Goal: Task Accomplishment & Management: Use online tool/utility

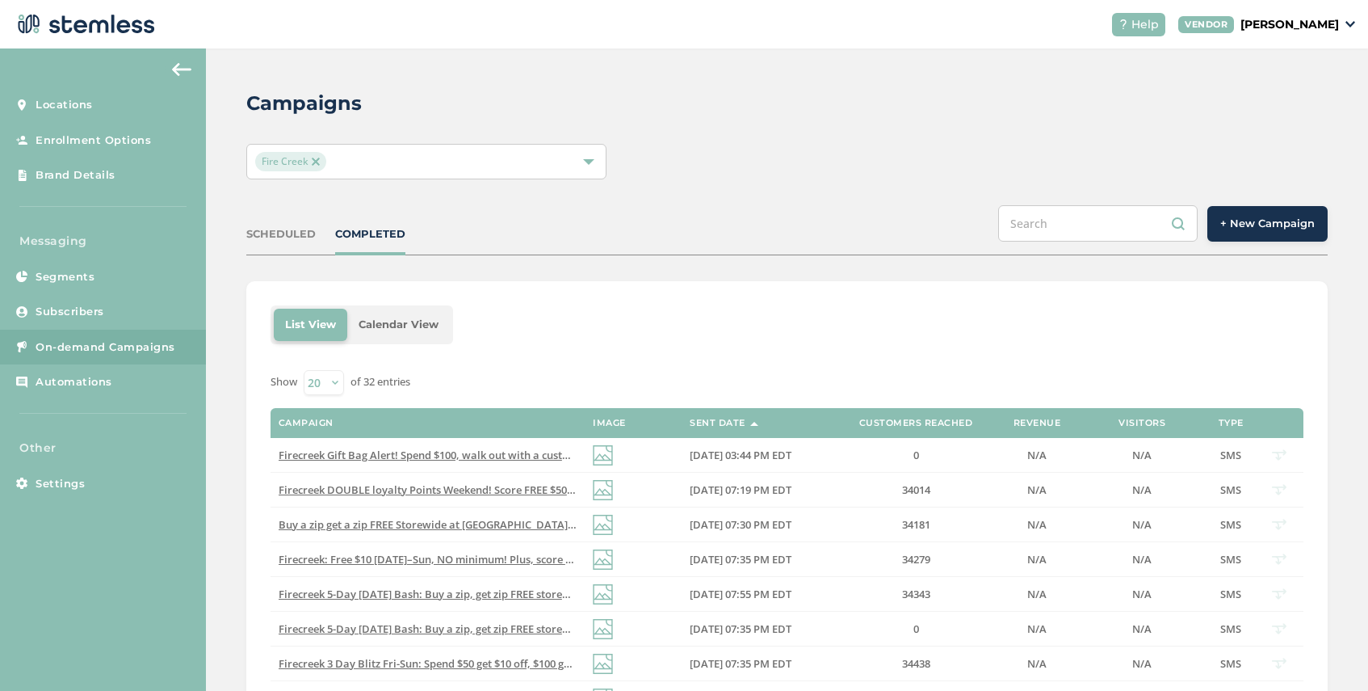
click at [1263, 224] on span "+ New Campaign" at bounding box center [1268, 224] width 95 height 16
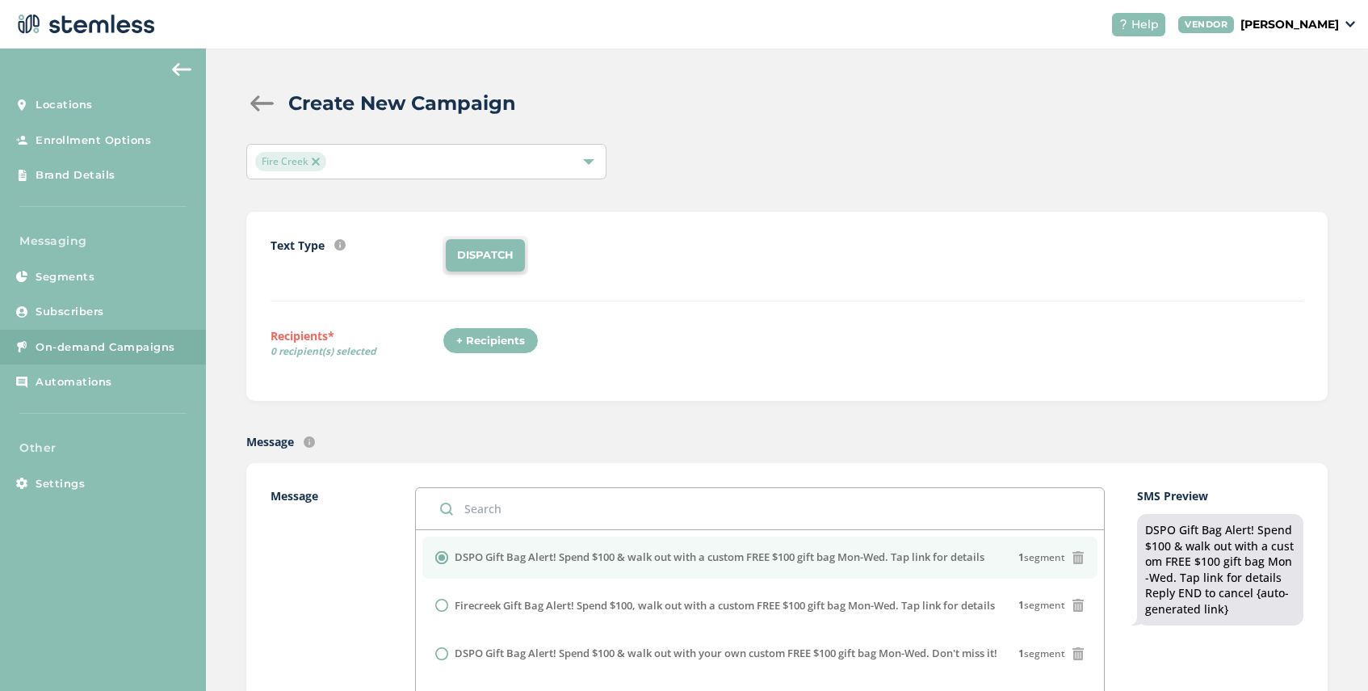
click at [494, 337] on div "+ Recipients" at bounding box center [491, 340] width 96 height 27
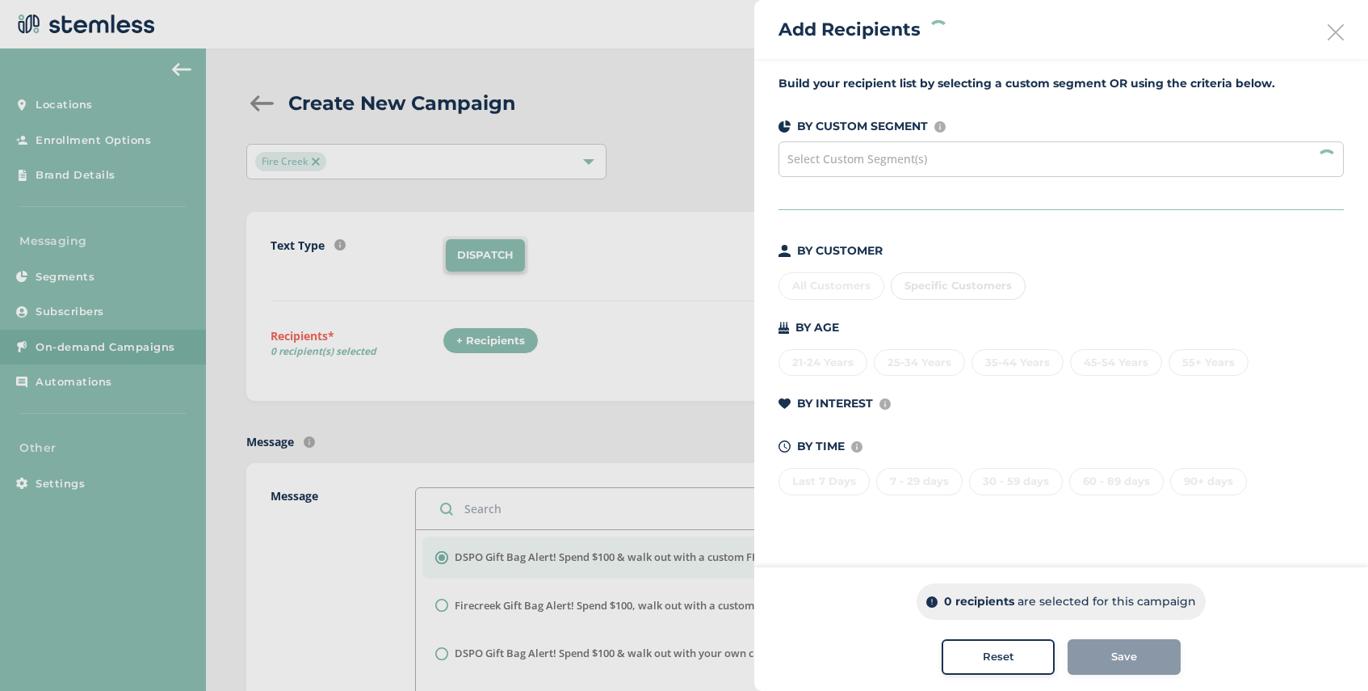
click at [911, 158] on span "Select Custom Segment(s)" at bounding box center [858, 158] width 140 height 15
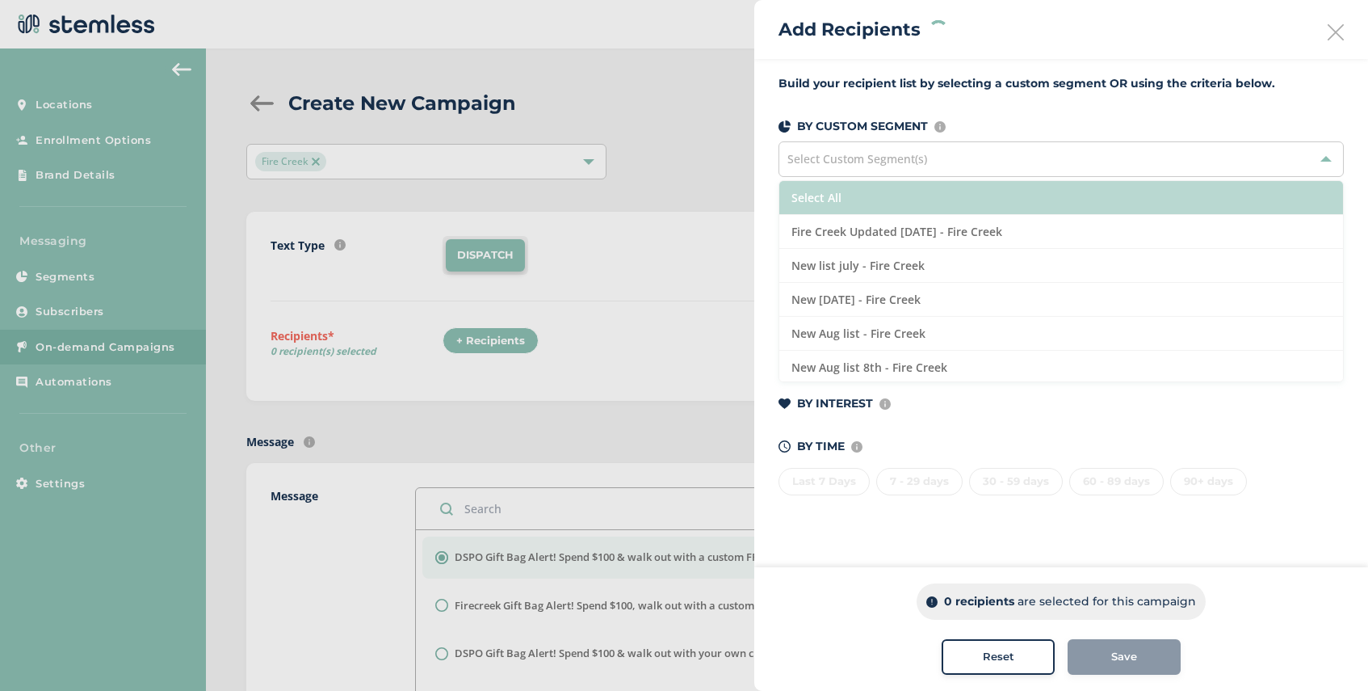
click at [915, 198] on li "Select All" at bounding box center [1062, 198] width 564 height 34
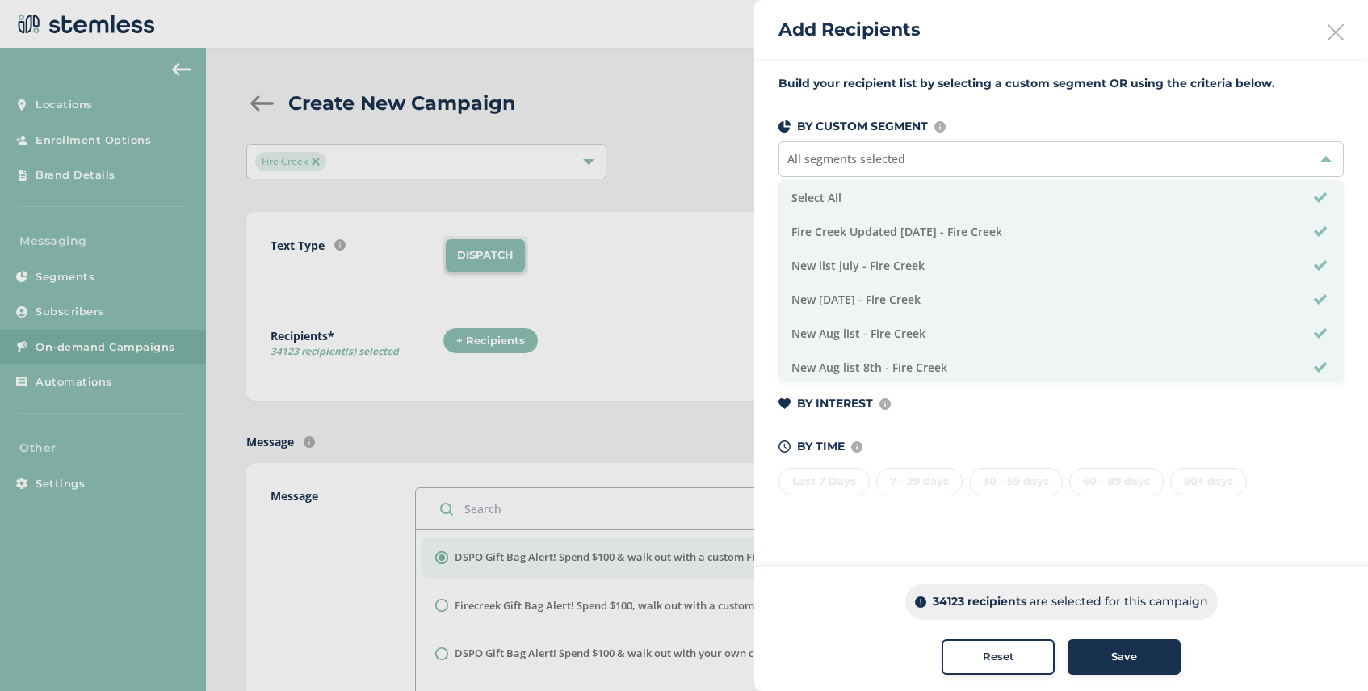
click at [1110, 654] on div "Save" at bounding box center [1124, 657] width 87 height 16
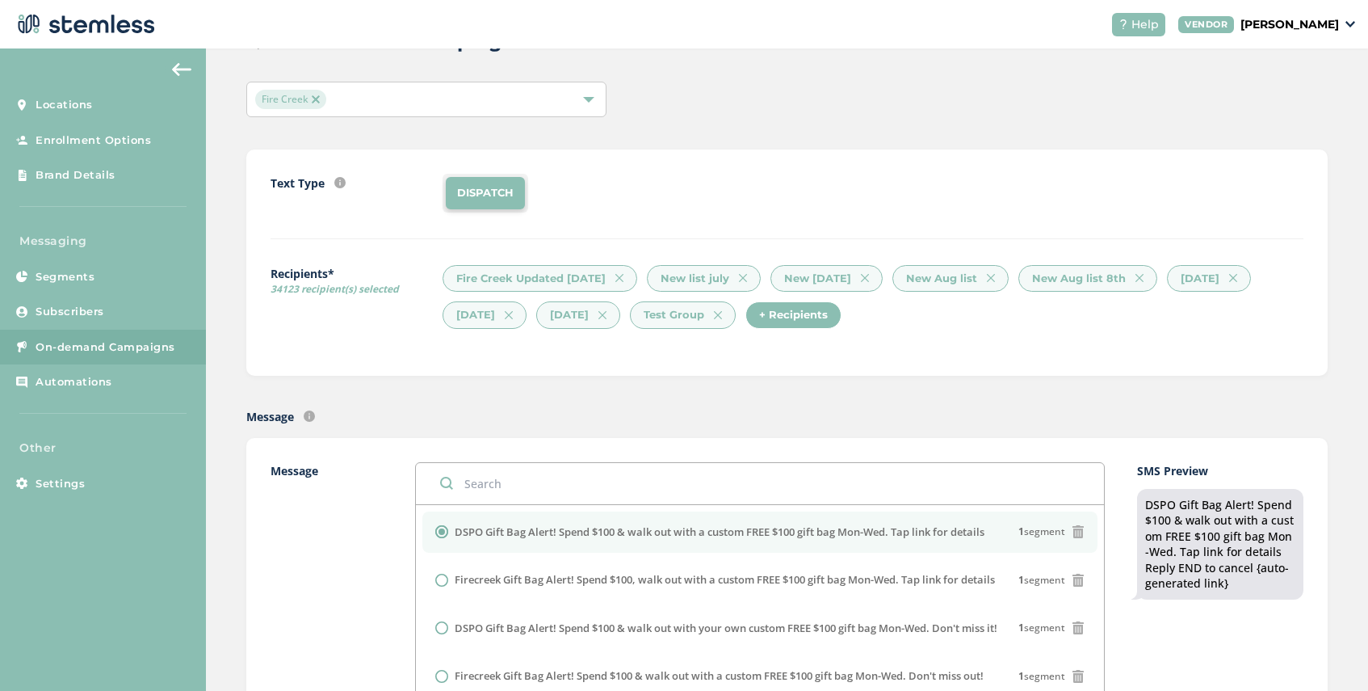
scroll to position [86, 0]
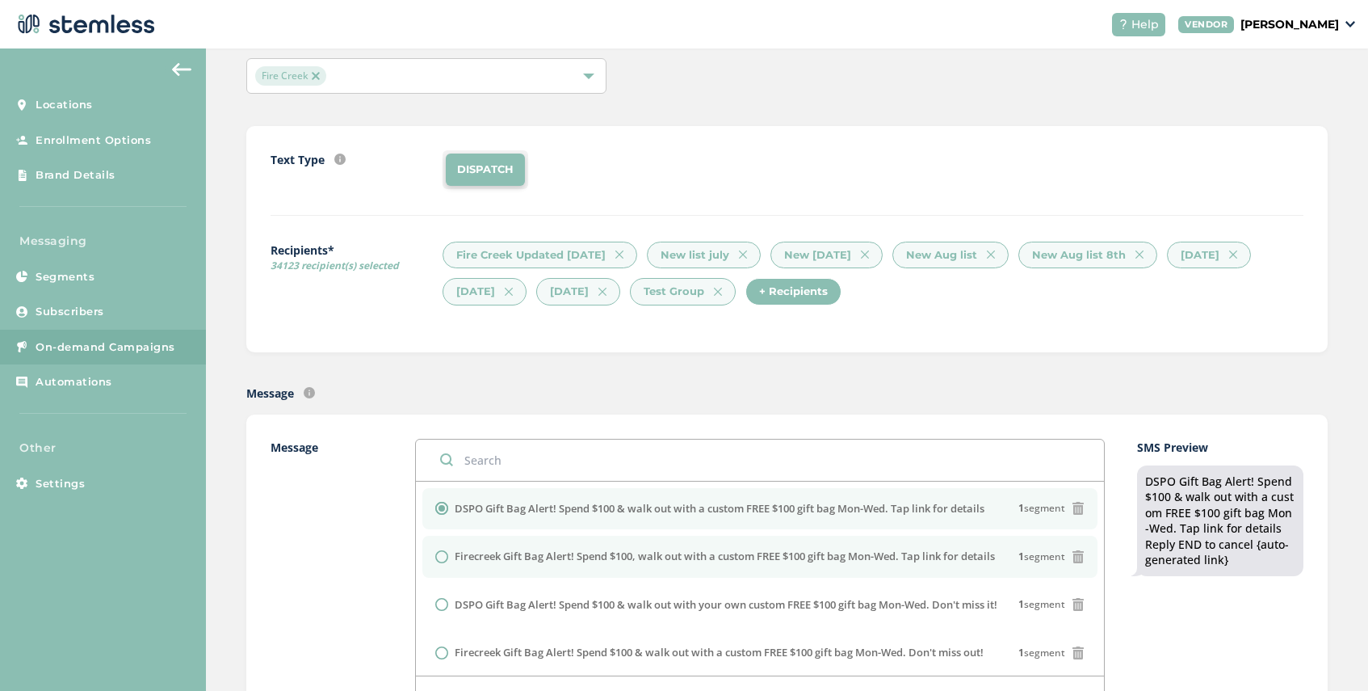
click at [459, 563] on label "Firecreek Gift Bag Alert! Spend $100, walk out with a custom FREE $100 gift bag…" at bounding box center [725, 557] width 540 height 16
radio input "false"
radio input "true"
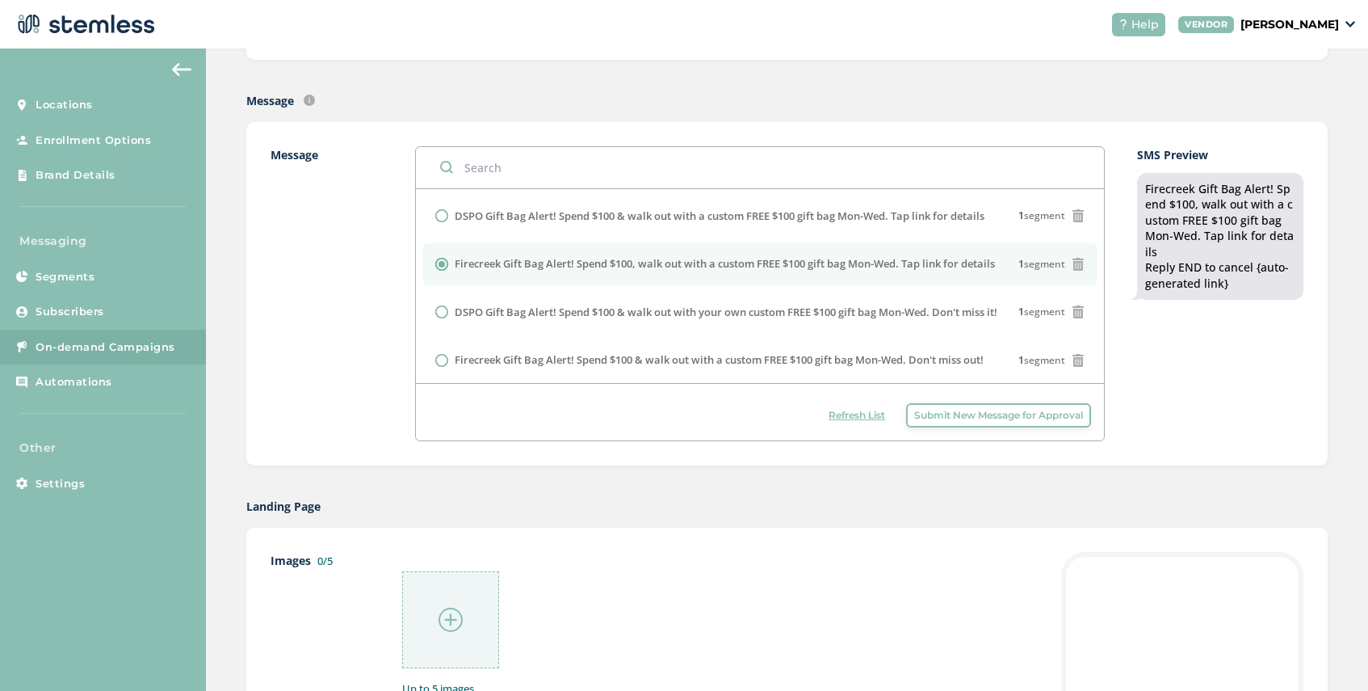
scroll to position [690, 0]
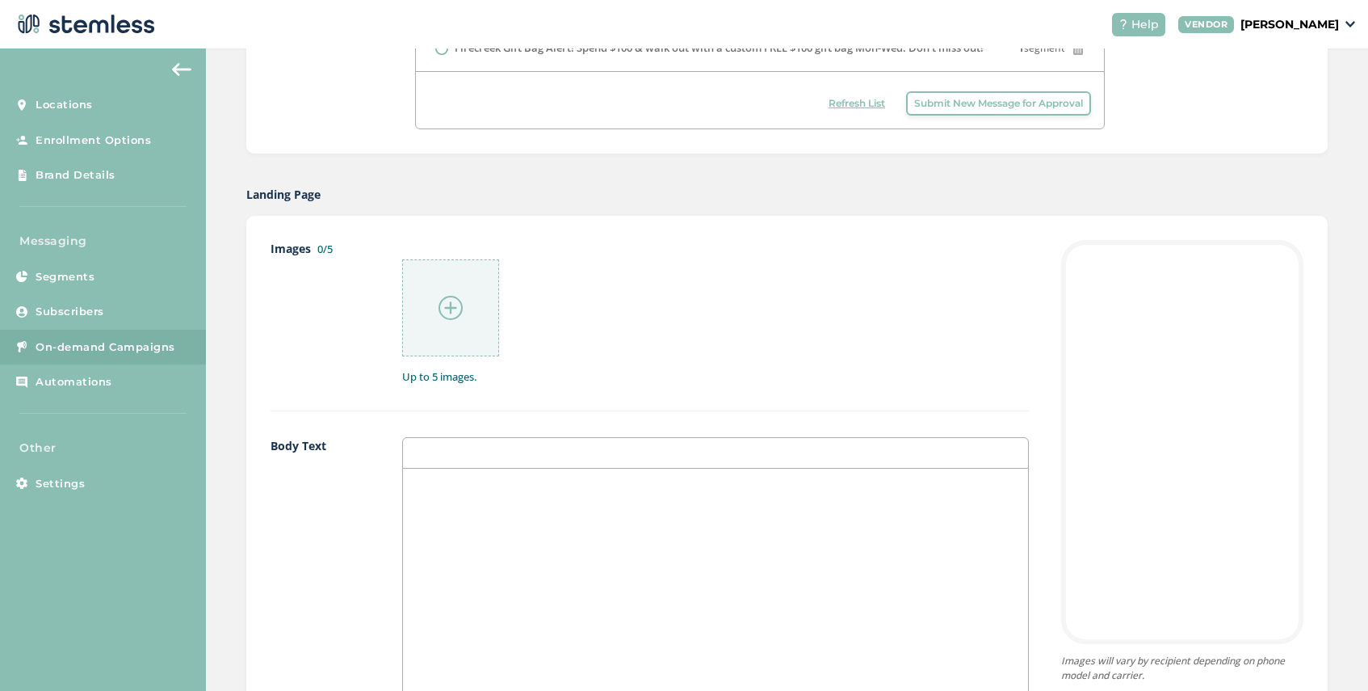
click at [453, 300] on img at bounding box center [451, 308] width 24 height 24
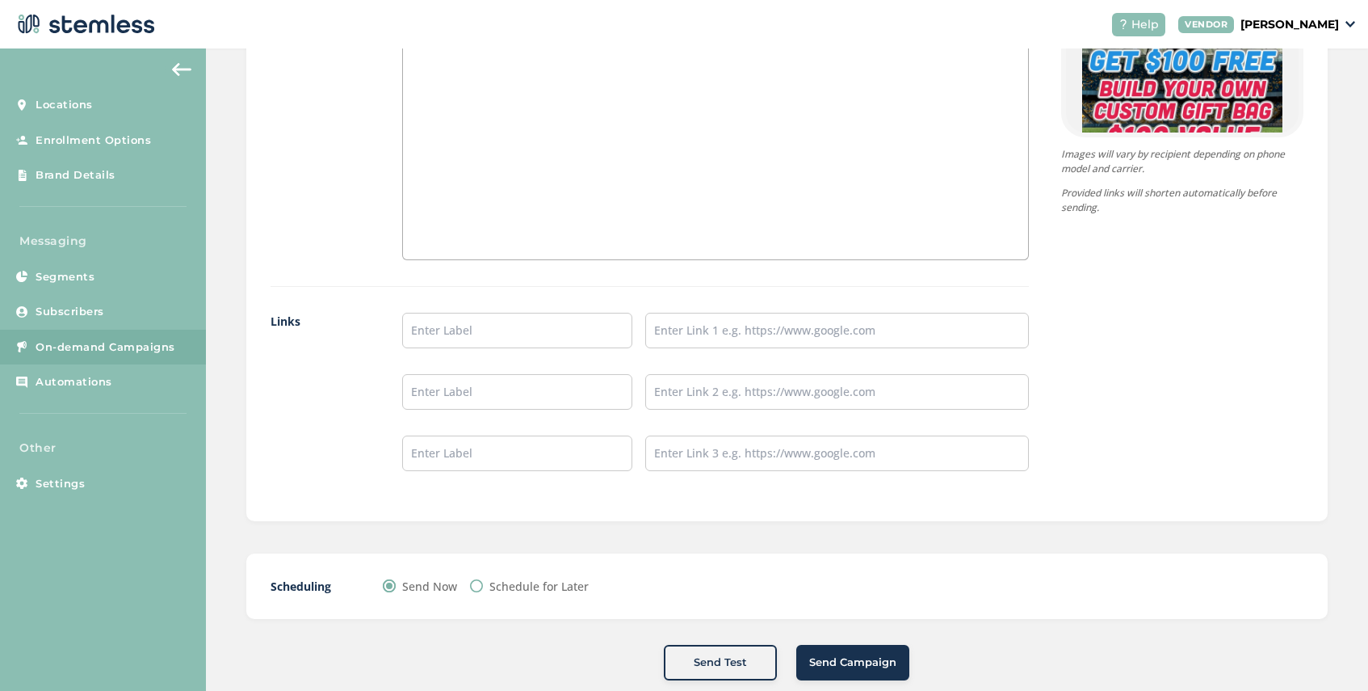
scroll to position [1252, 0]
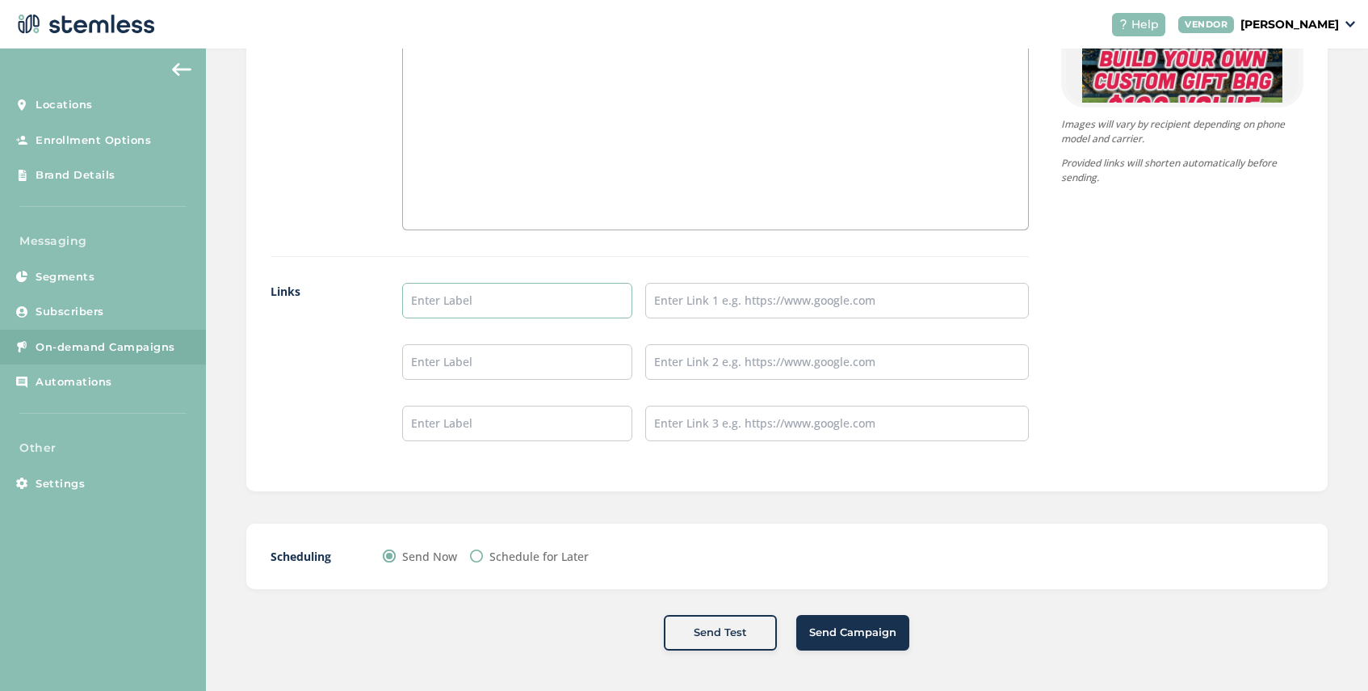
click at [481, 301] on input "text" at bounding box center [517, 301] width 230 height 36
type input "Firecreek Menu"
click at [738, 300] on input "text" at bounding box center [837, 301] width 384 height 36
type input "[URL][DOMAIN_NAME]"
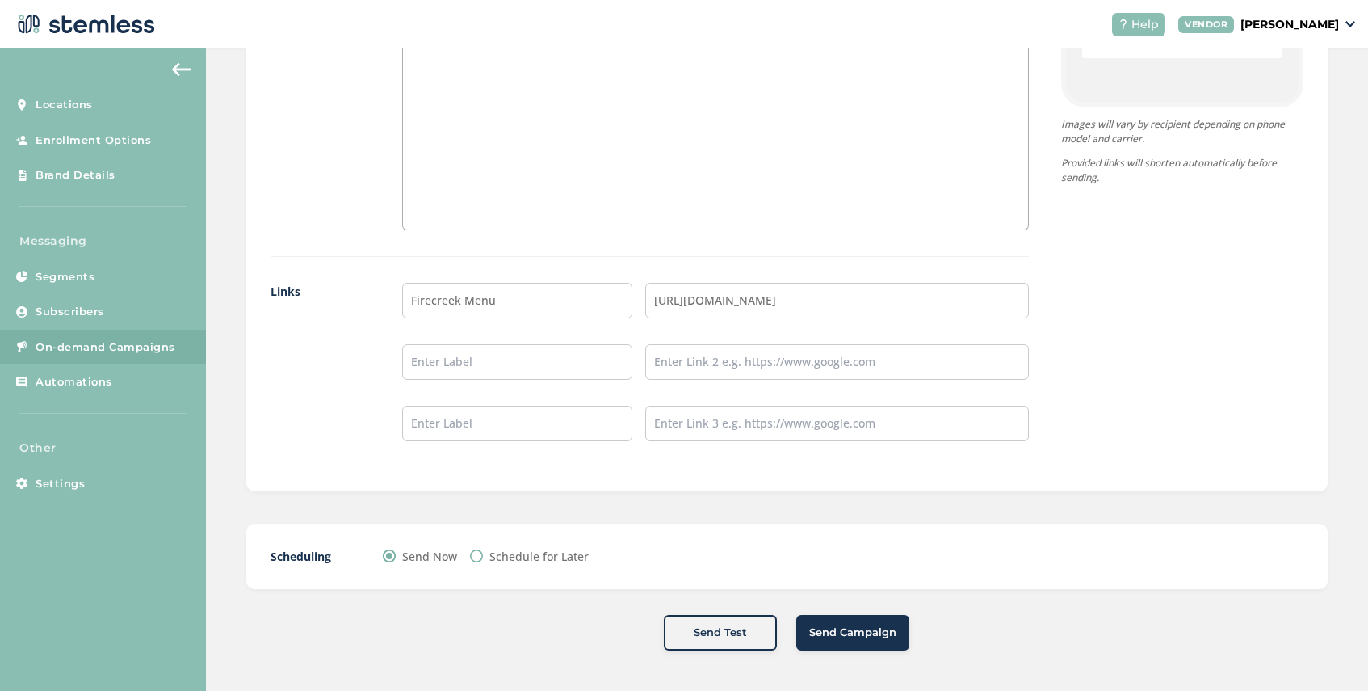
click at [829, 628] on span "Send Campaign" at bounding box center [852, 632] width 87 height 16
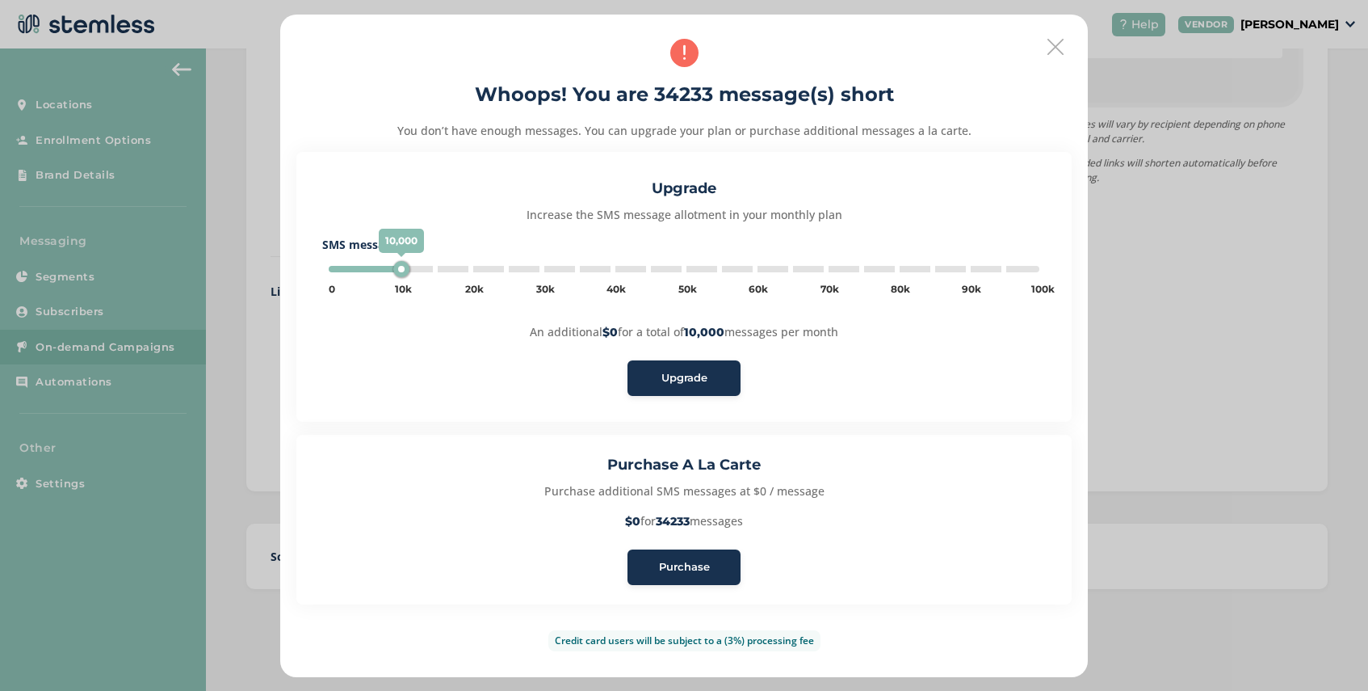
type input "35000"
click at [1055, 52] on icon at bounding box center [1056, 47] width 16 height 16
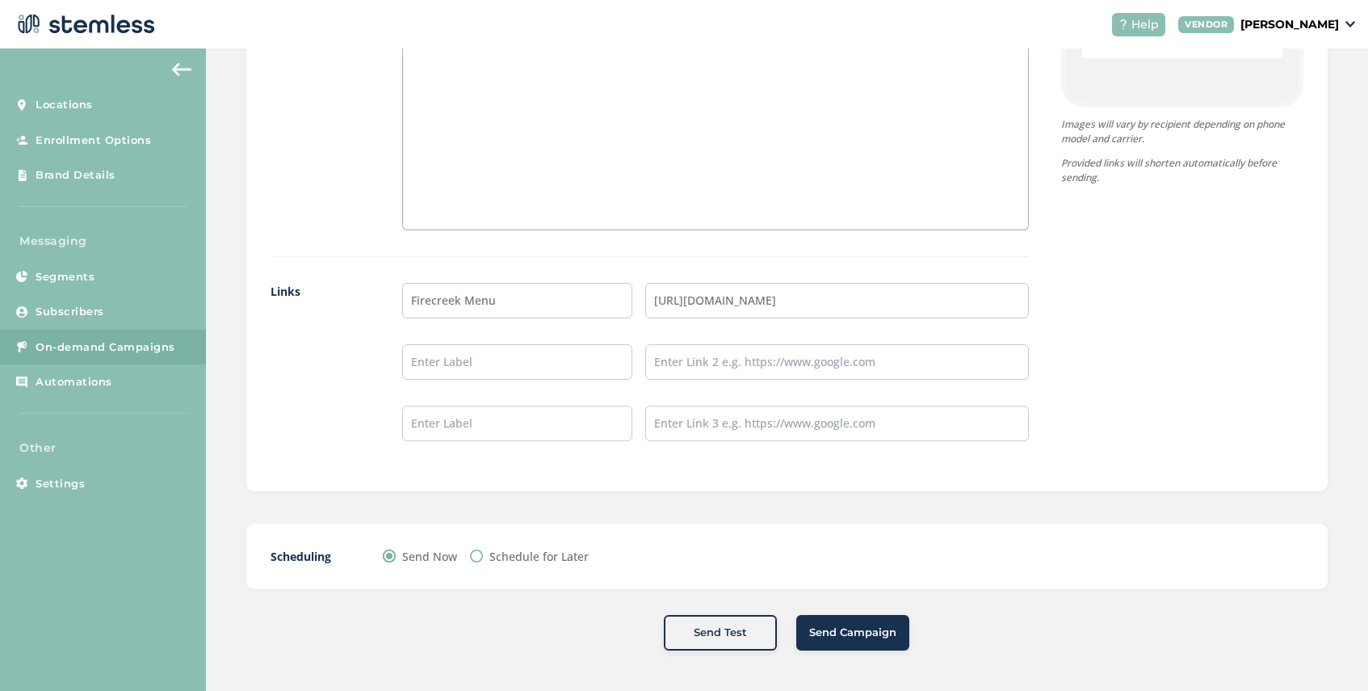
click at [856, 627] on span "Send Campaign" at bounding box center [852, 632] width 87 height 16
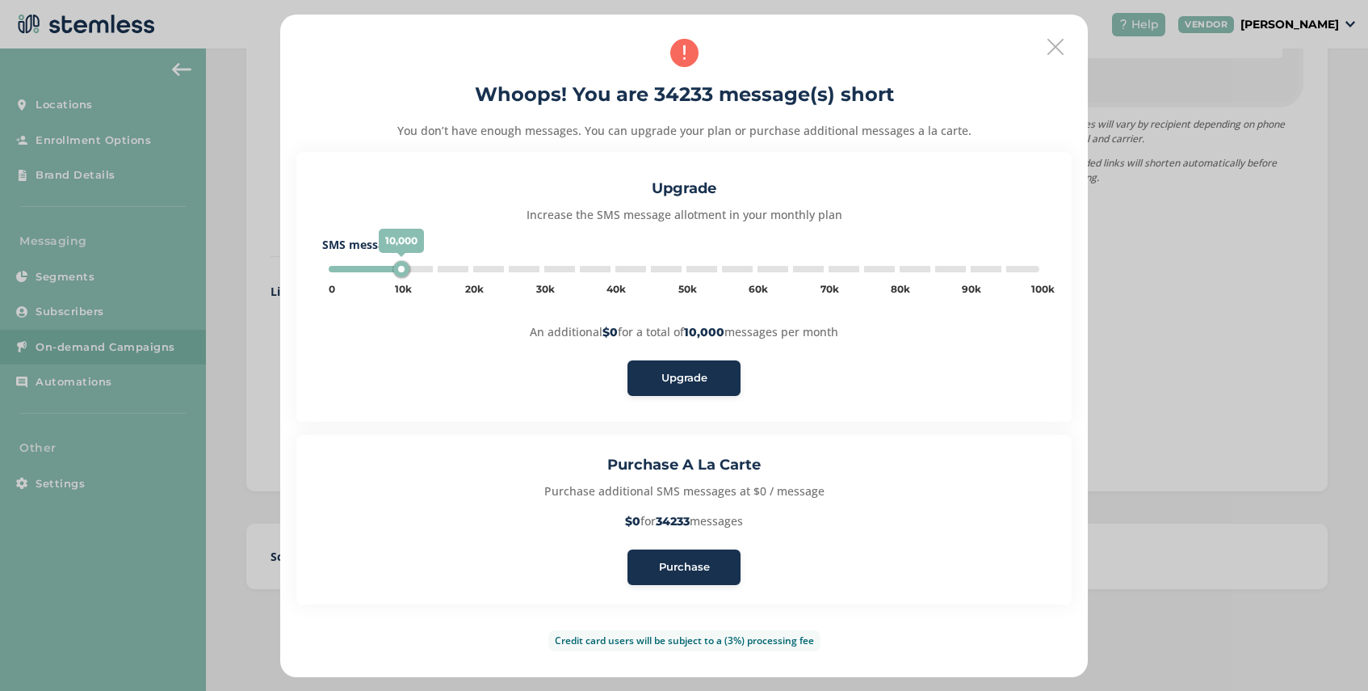
type input "35000"
click at [694, 561] on span "Purchase" at bounding box center [684, 567] width 51 height 16
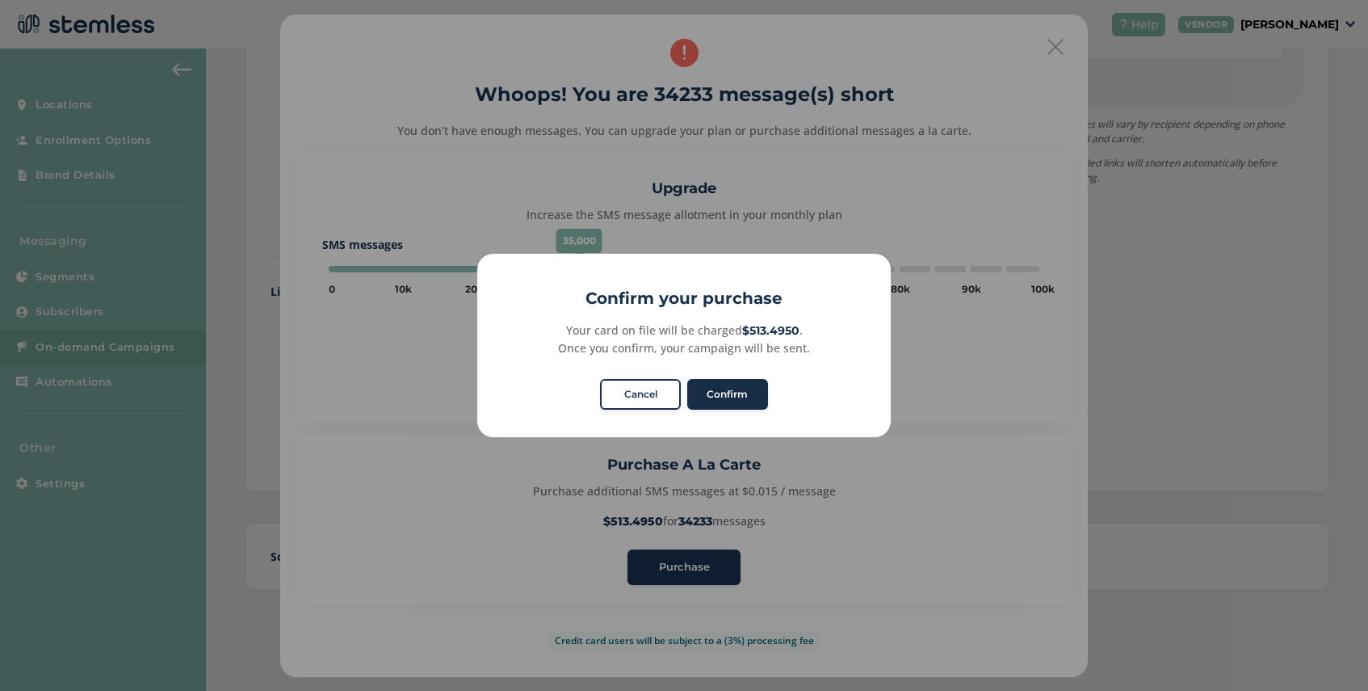
click at [741, 395] on button "Confirm" at bounding box center [727, 394] width 81 height 31
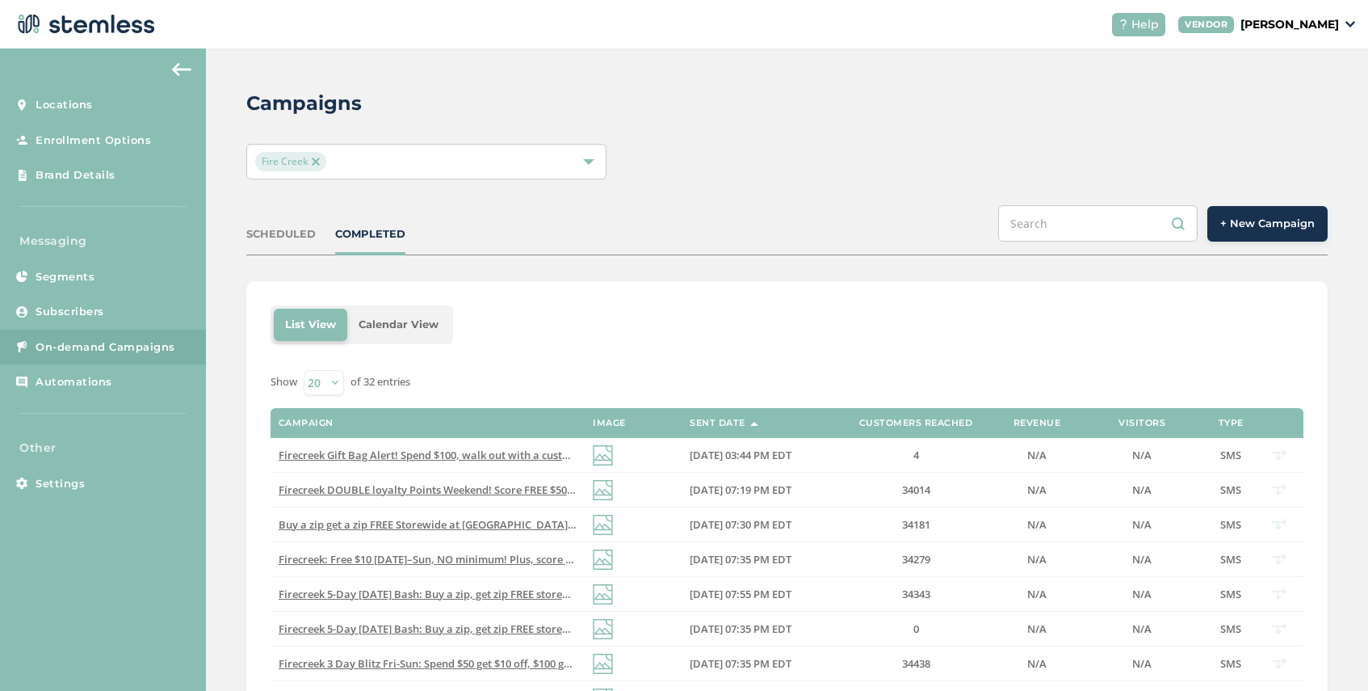
click at [363, 169] on div "Fire Creek" at bounding box center [418, 161] width 326 height 19
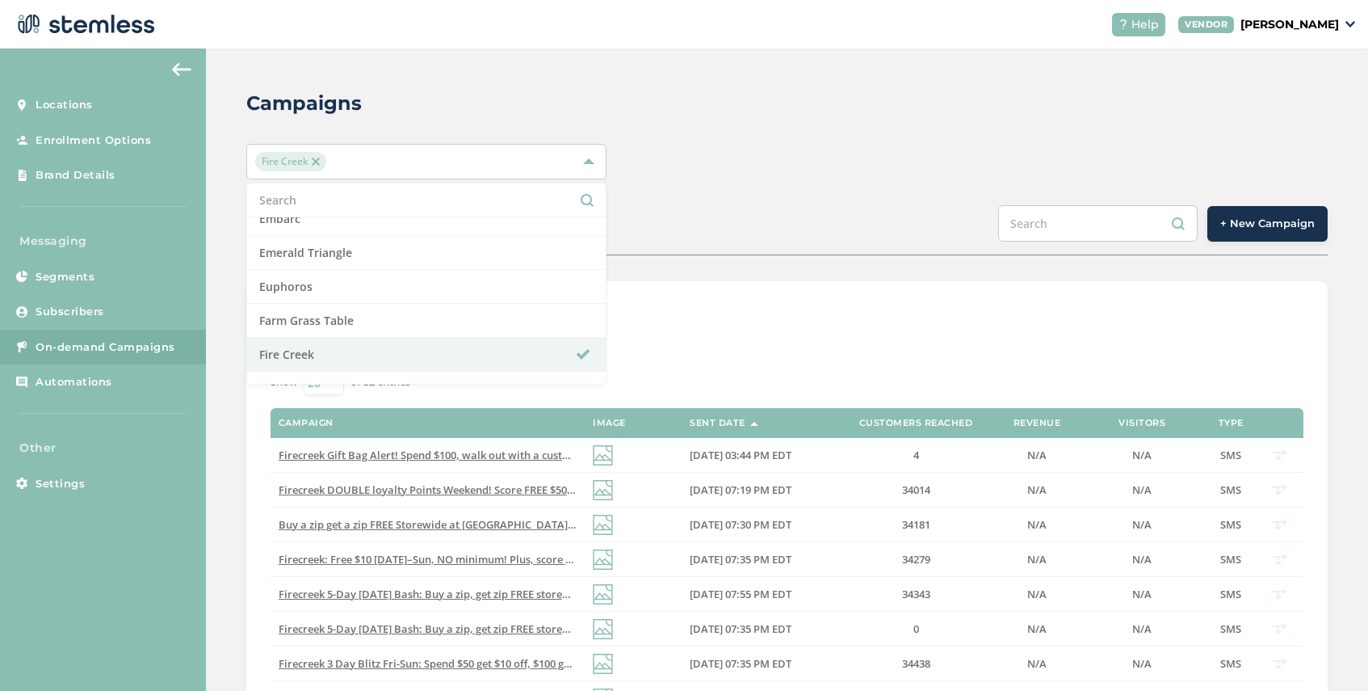
scroll to position [473, 0]
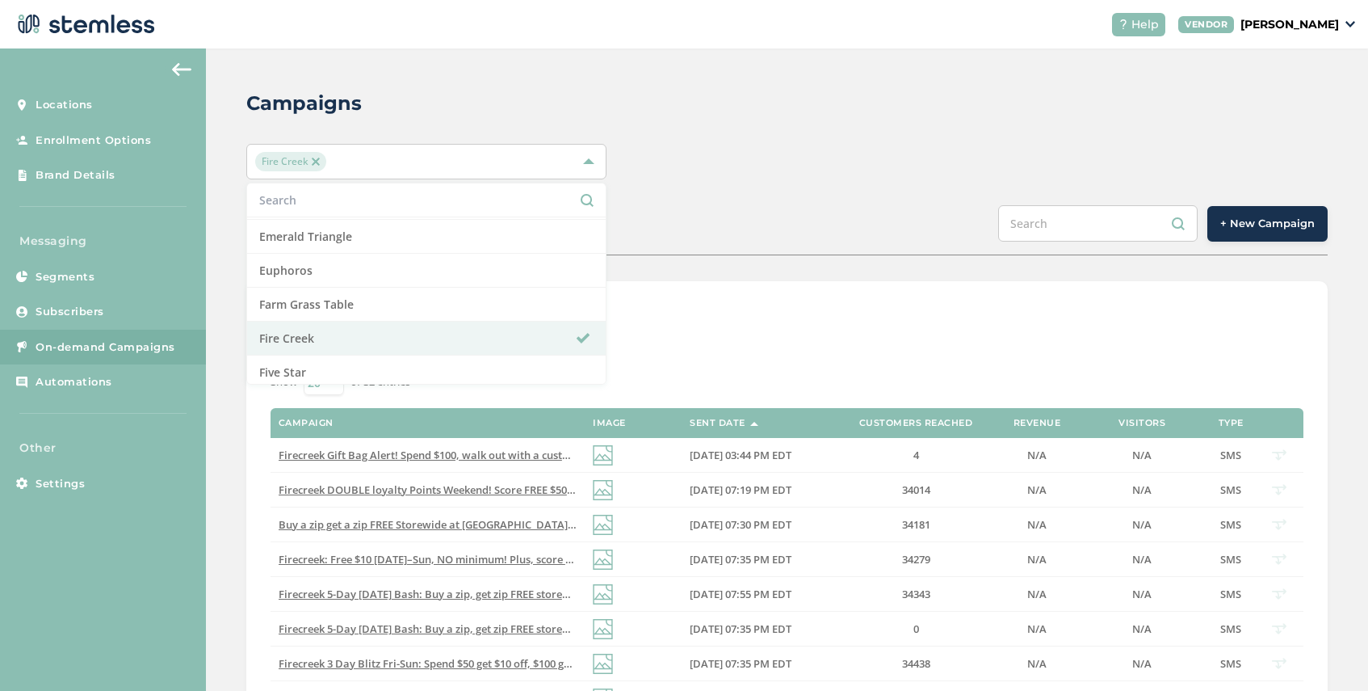
click at [1260, 224] on span "+ New Campaign" at bounding box center [1268, 224] width 95 height 16
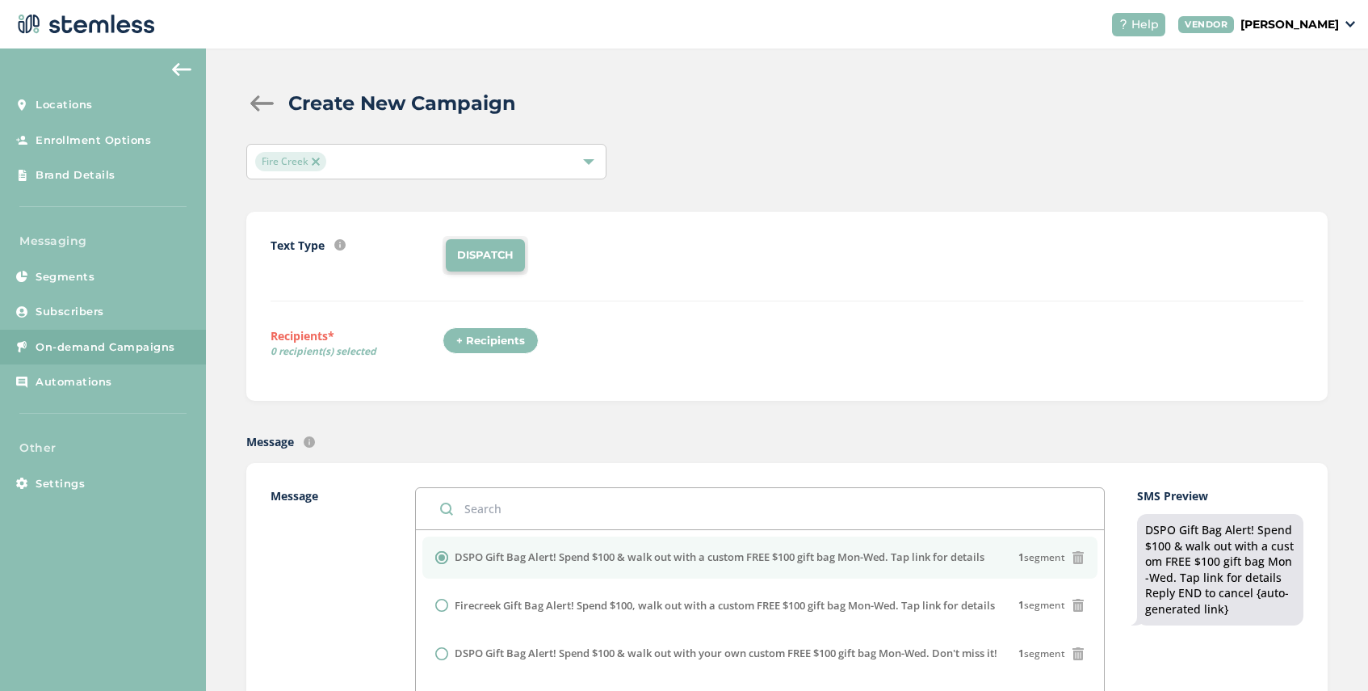
click at [315, 158] on img at bounding box center [316, 162] width 8 height 8
click at [352, 170] on div "Select Locations" at bounding box center [426, 162] width 360 height 36
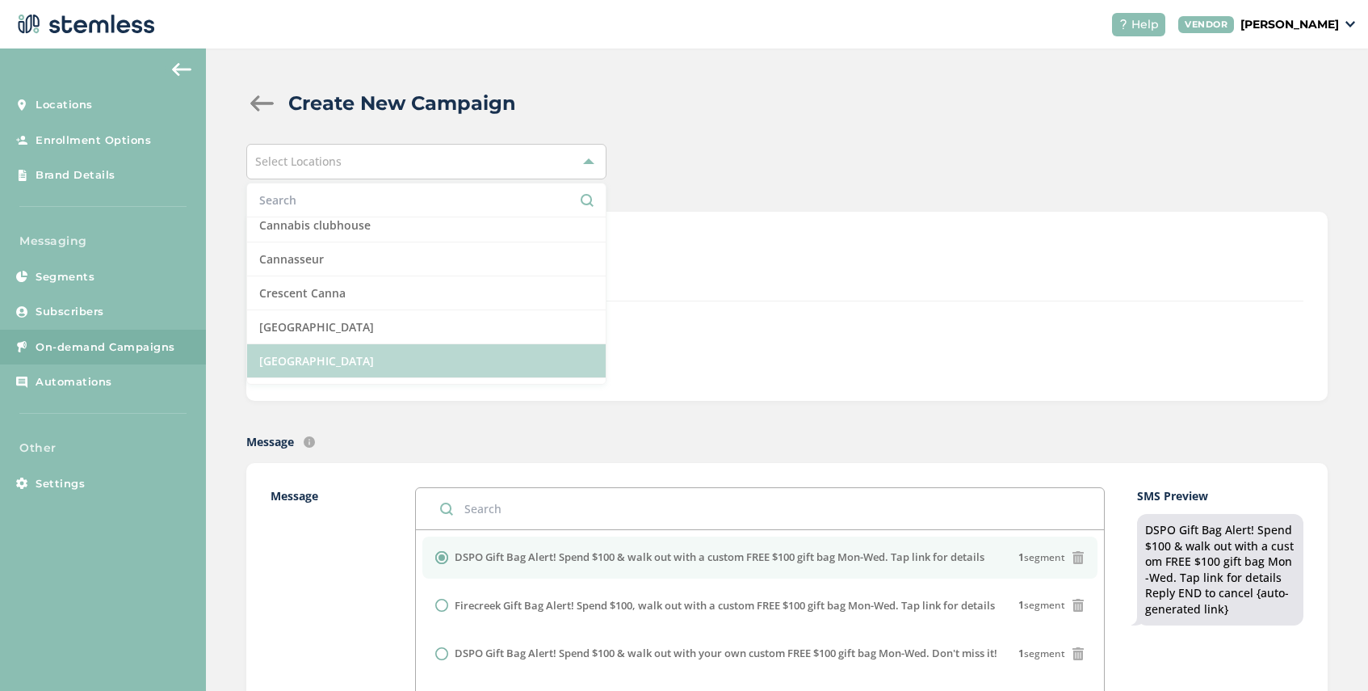
scroll to position [163, 0]
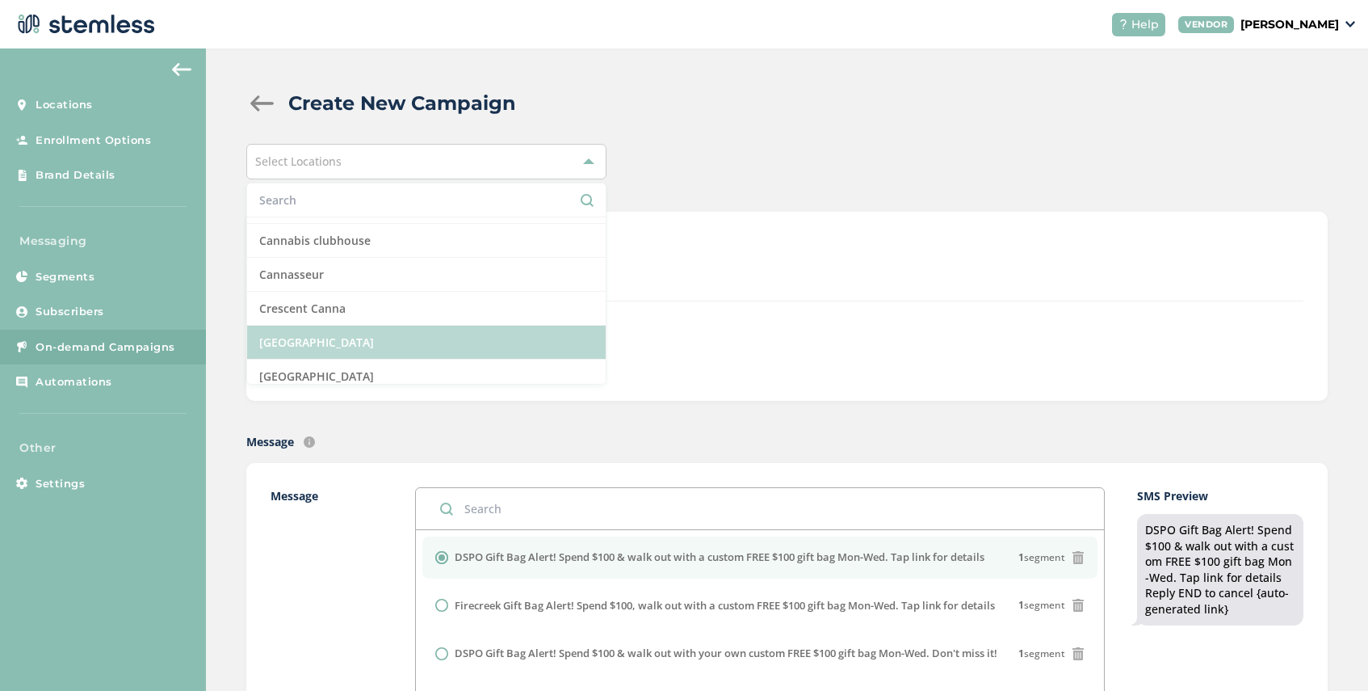
click at [375, 332] on li "[GEOGRAPHIC_DATA]" at bounding box center [426, 343] width 359 height 34
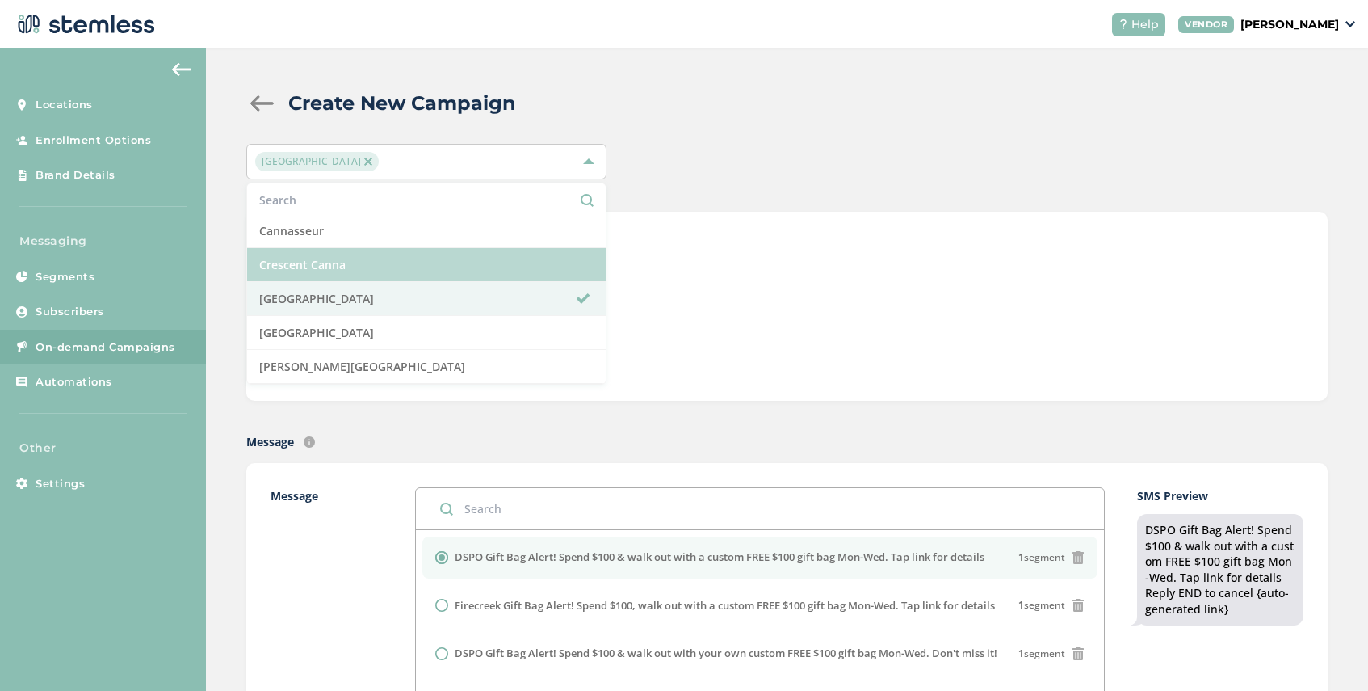
scroll to position [235, 0]
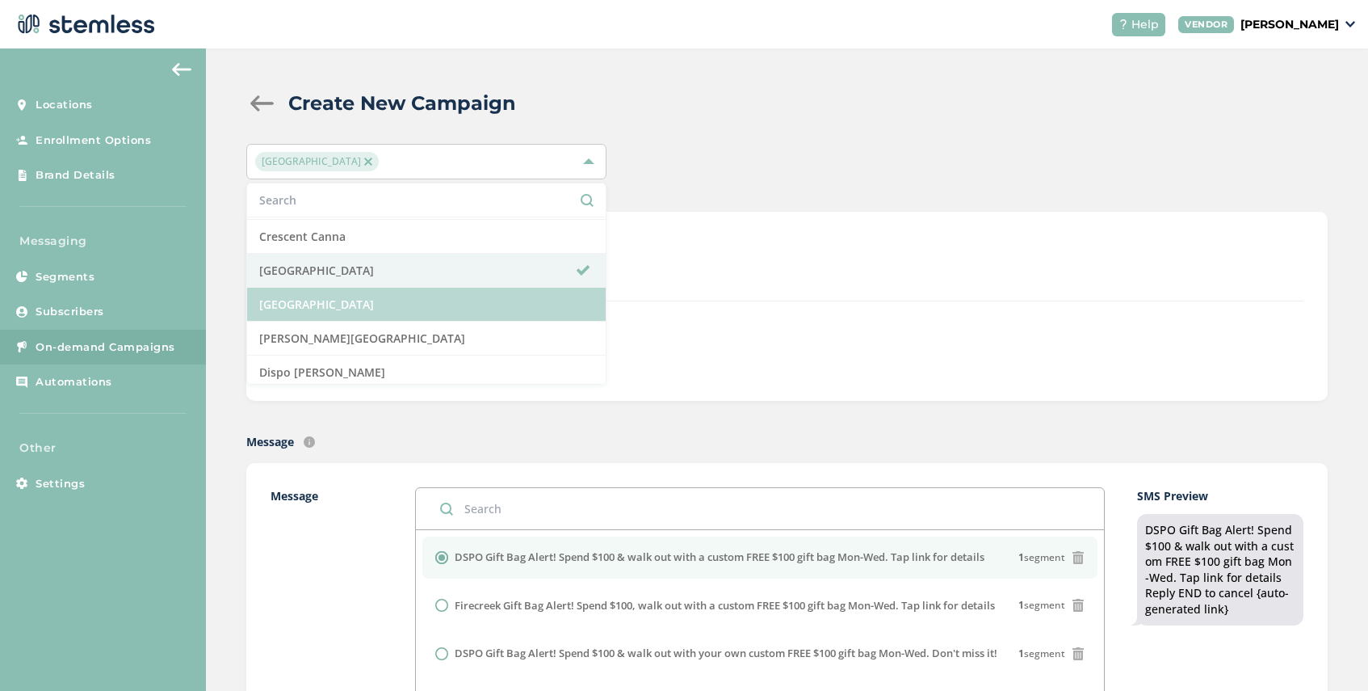
click at [387, 295] on li "[GEOGRAPHIC_DATA]" at bounding box center [426, 305] width 359 height 34
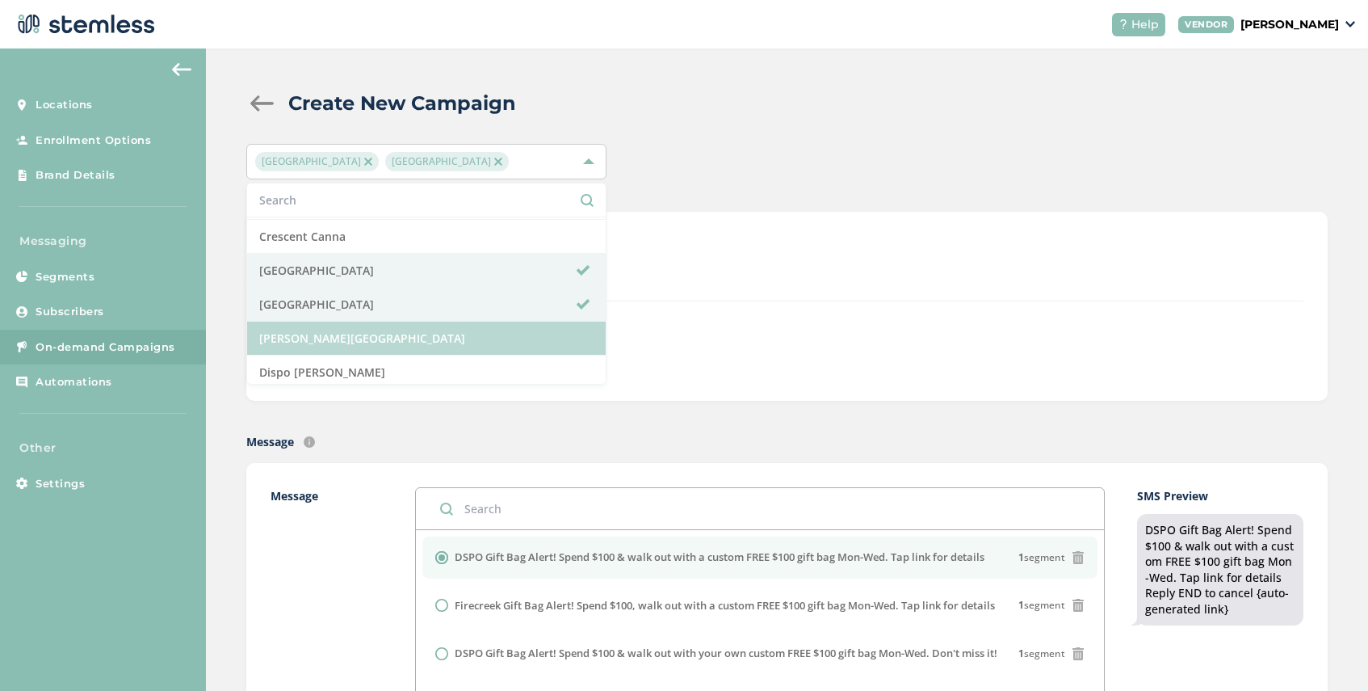
click at [386, 335] on li "[PERSON_NAME][GEOGRAPHIC_DATA]" at bounding box center [426, 339] width 359 height 34
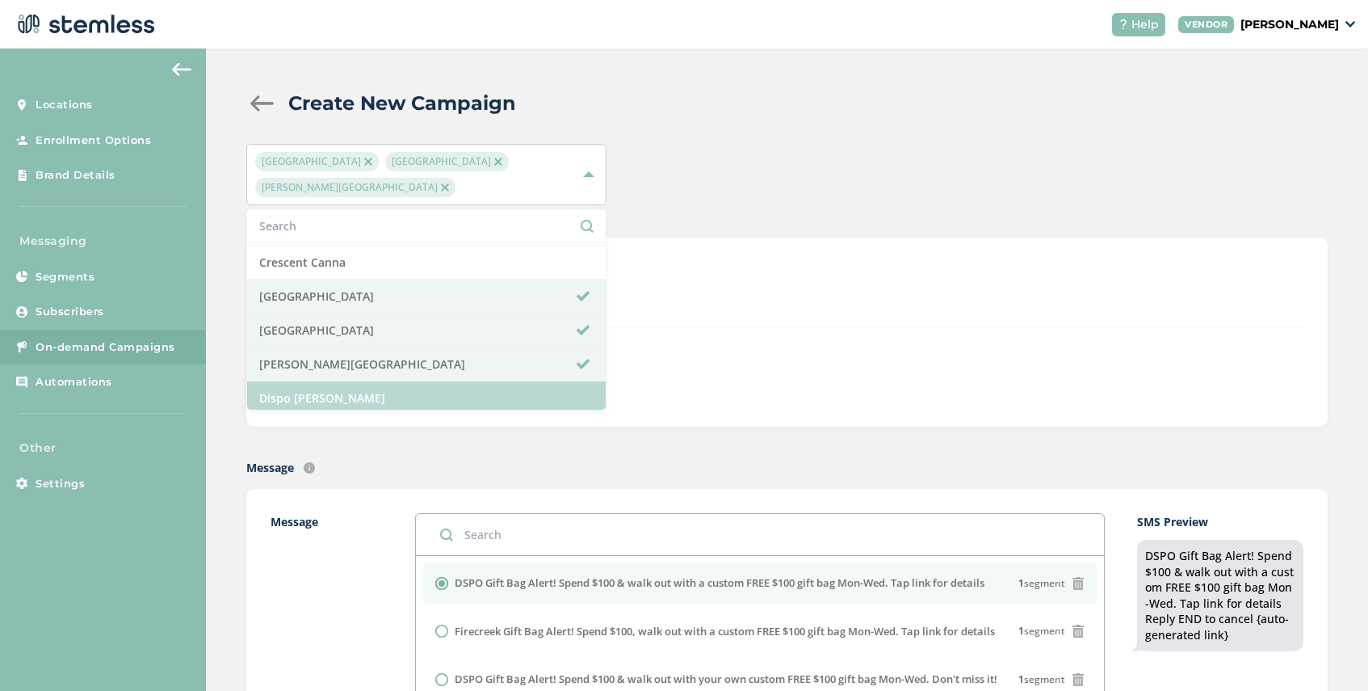
click at [382, 388] on li "Dispo [PERSON_NAME]" at bounding box center [426, 398] width 359 height 34
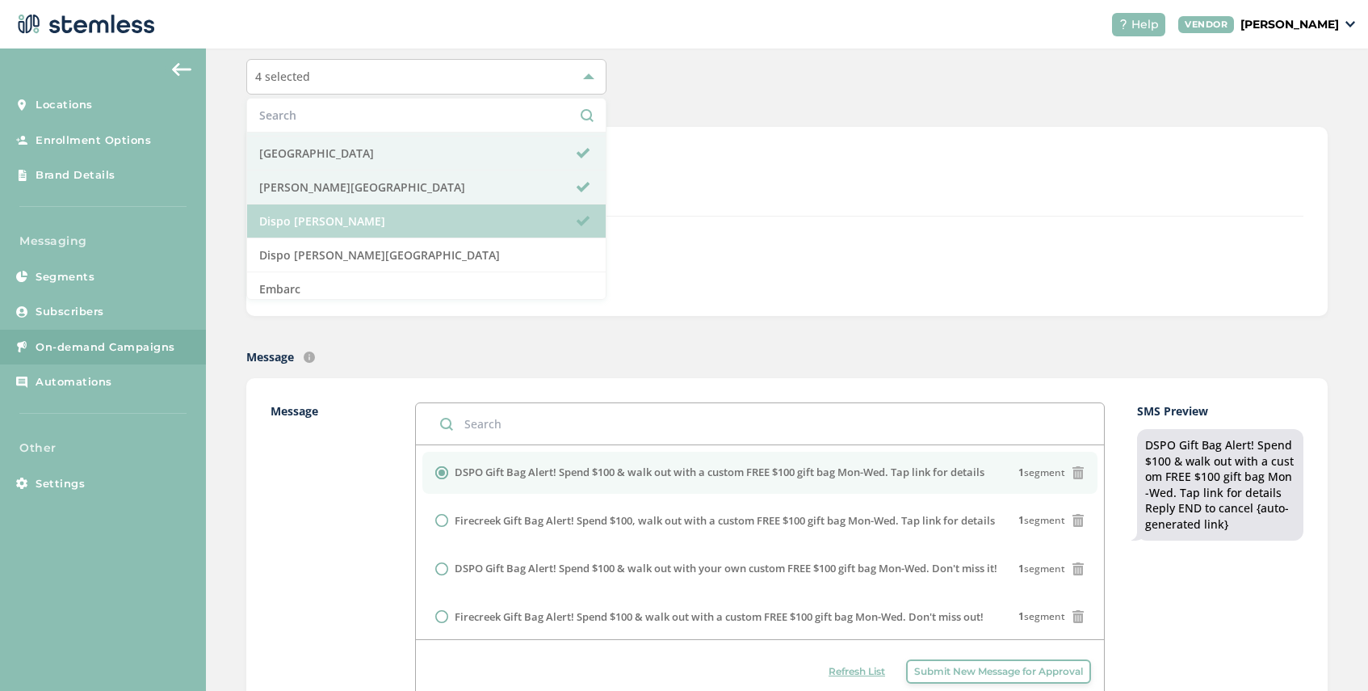
scroll to position [303, 0]
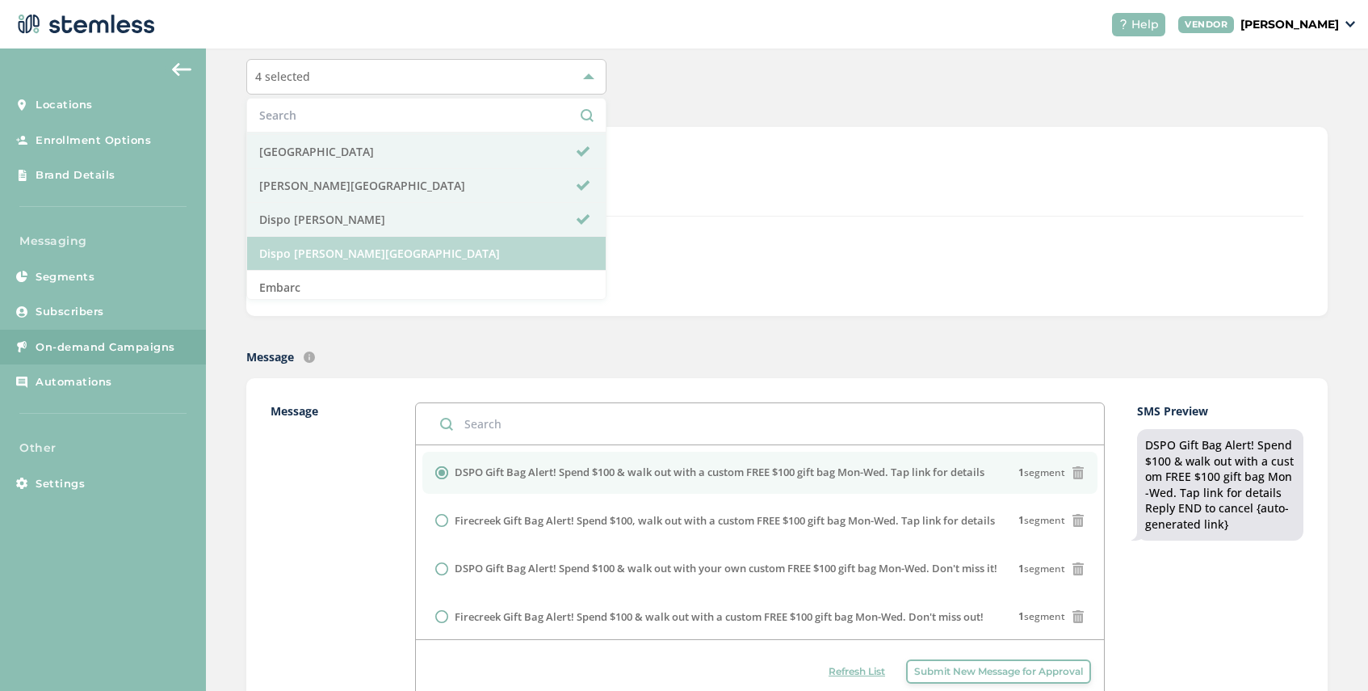
click at [404, 252] on li "Dispo [PERSON_NAME][GEOGRAPHIC_DATA]" at bounding box center [426, 254] width 359 height 34
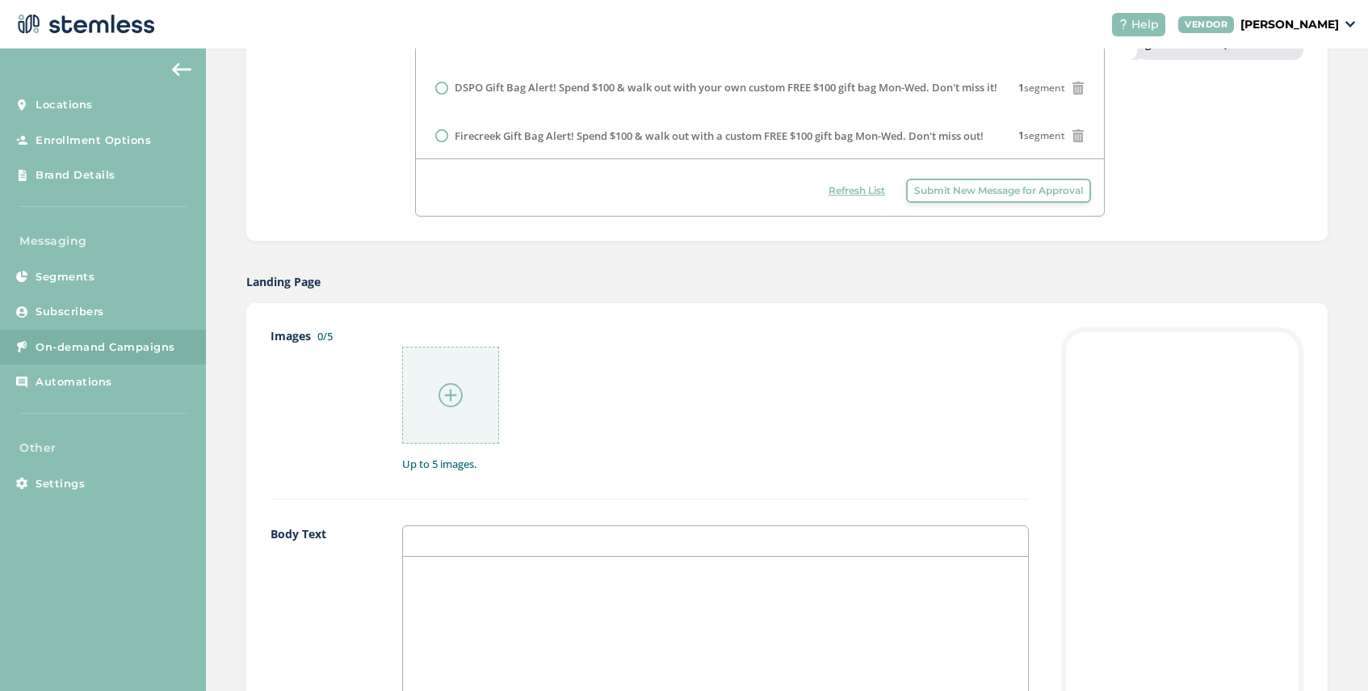
scroll to position [566, 0]
click at [451, 404] on img at bounding box center [451, 394] width 24 height 24
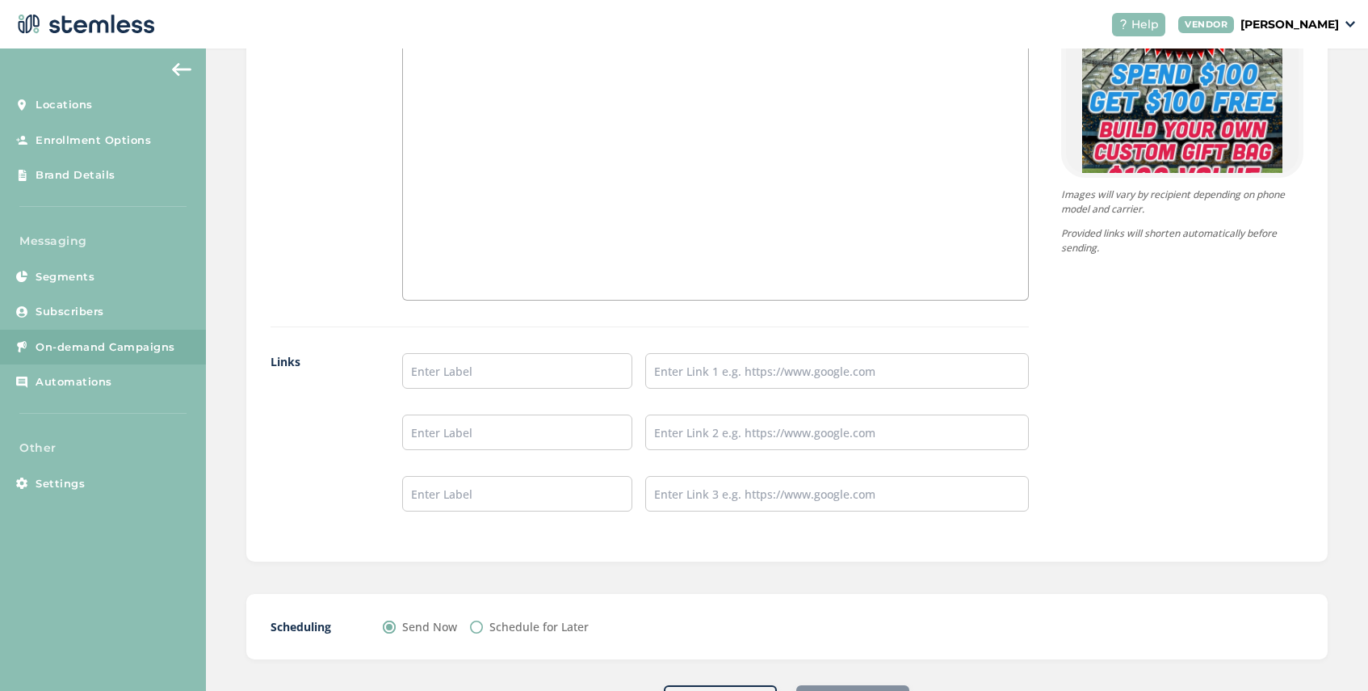
scroll to position [1215, 0]
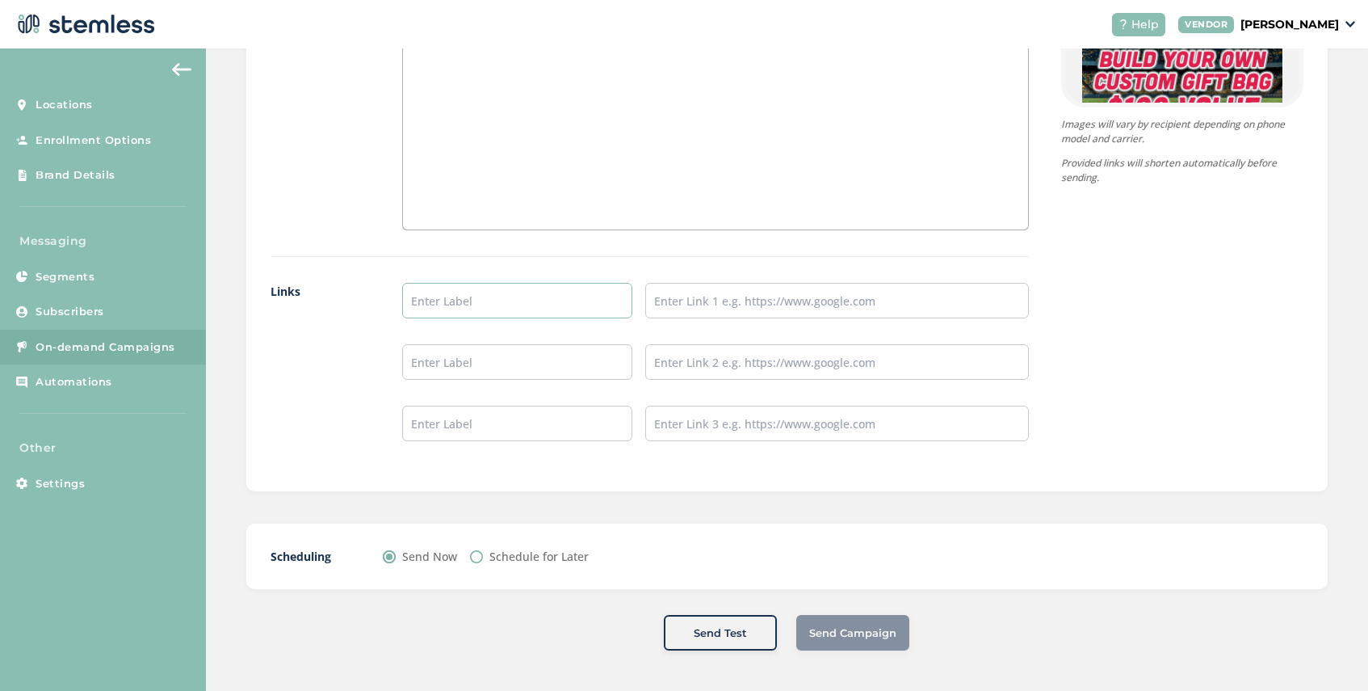
click at [469, 301] on input "text" at bounding box center [517, 301] width 230 height 36
type input "SHOP AHEAD"
click at [814, 304] on input "text" at bounding box center [837, 301] width 384 height 36
type input "[URL][DOMAIN_NAME]"
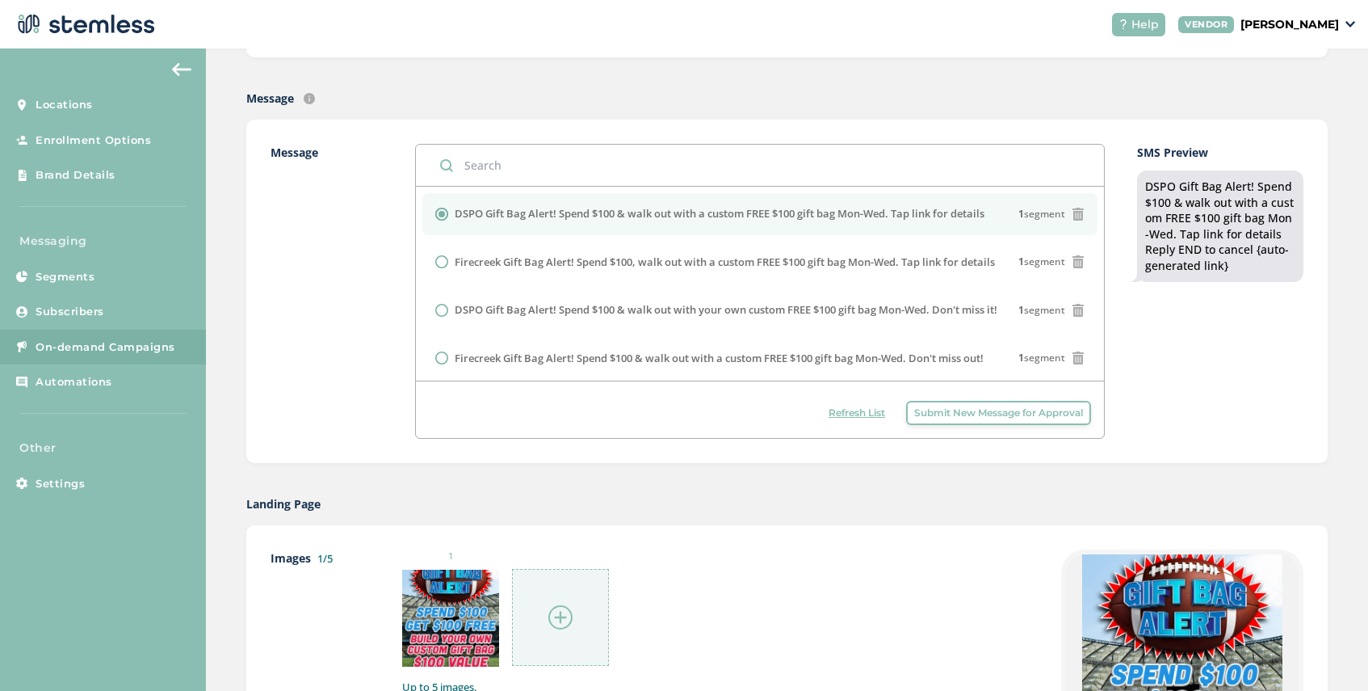
scroll to position [15, 0]
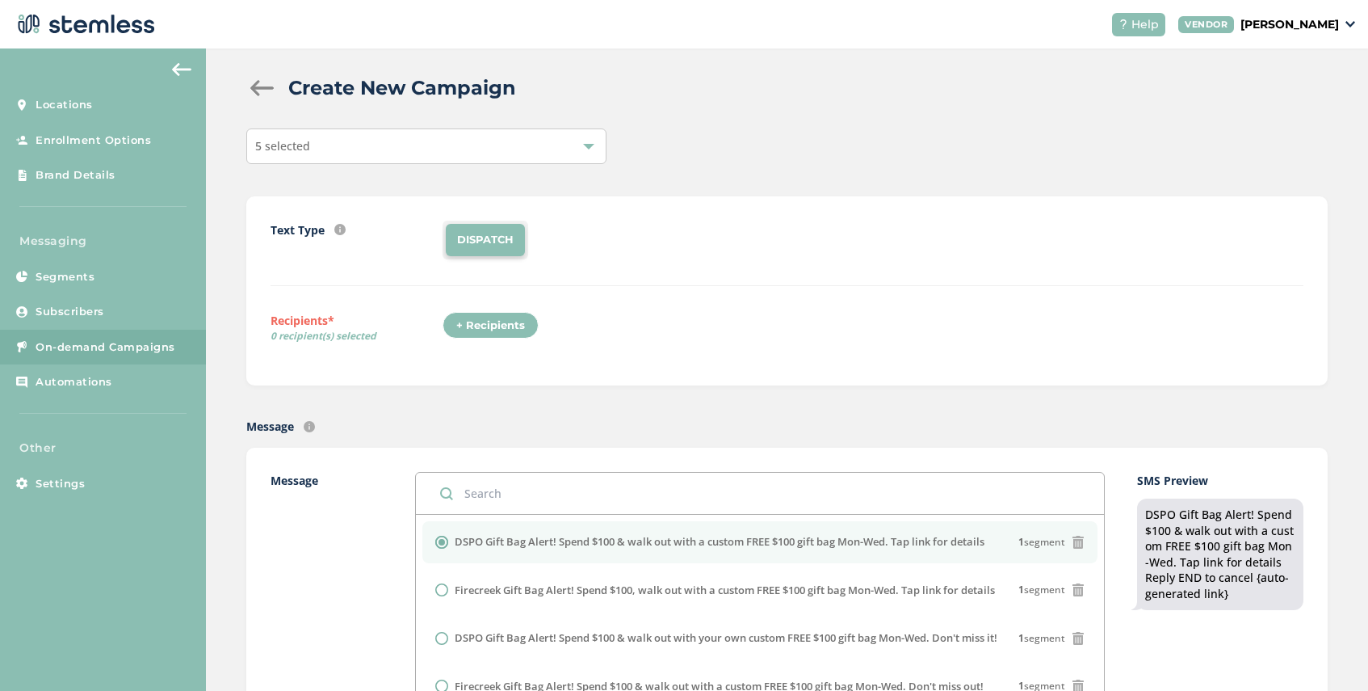
click at [510, 319] on div "+ Recipients" at bounding box center [491, 325] width 96 height 27
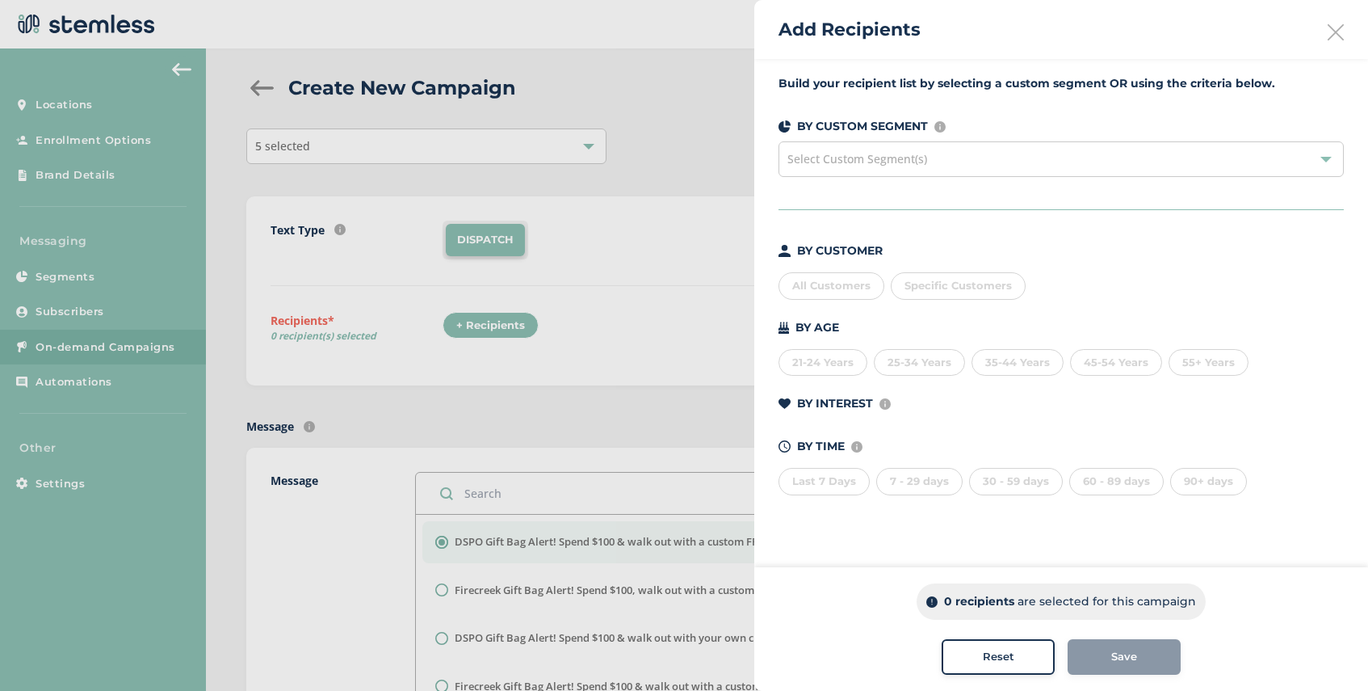
click at [937, 157] on div "Select Custom Segment(s)" at bounding box center [1061, 159] width 565 height 36
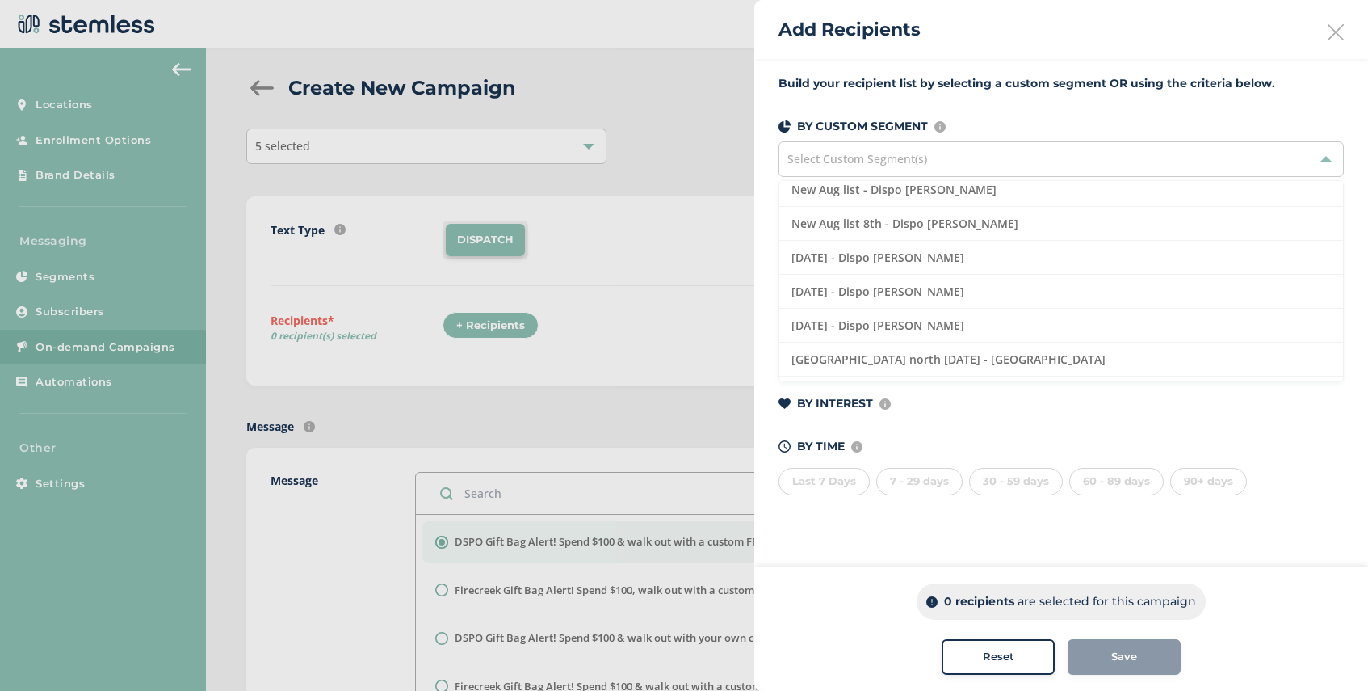
scroll to position [553, 0]
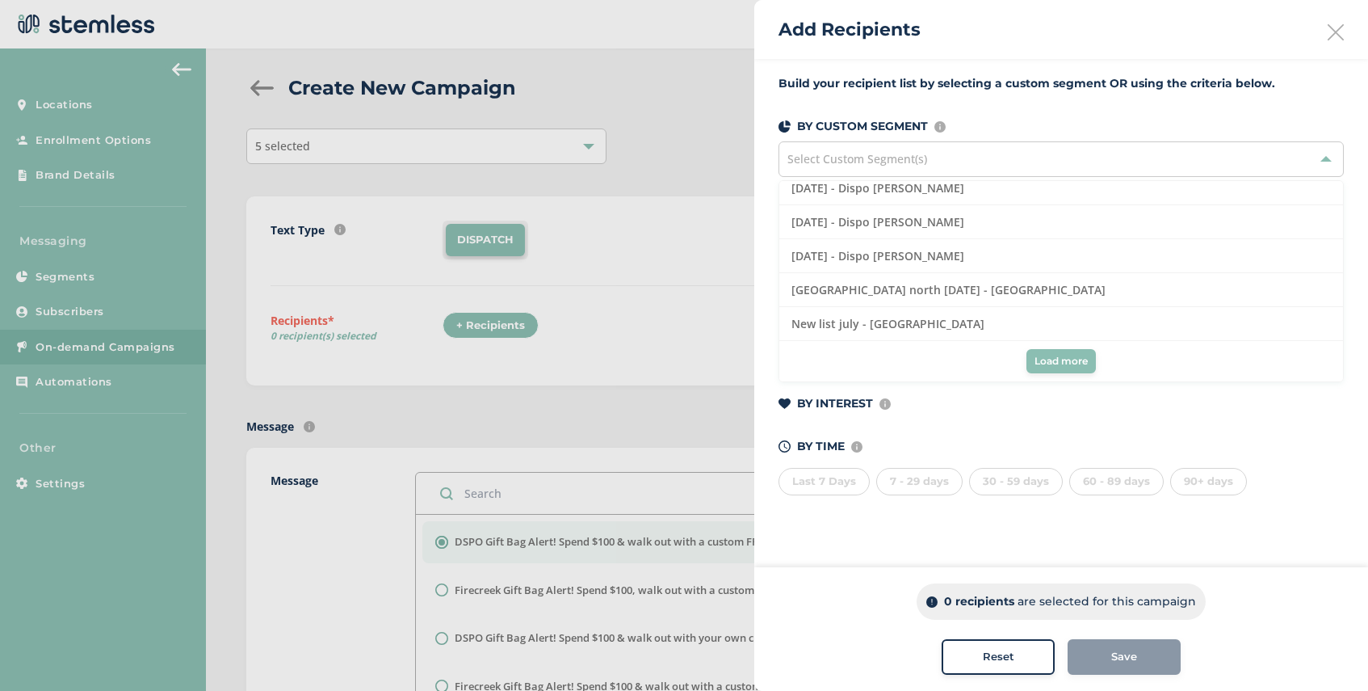
click at [1053, 360] on span "Load more" at bounding box center [1061, 361] width 53 height 15
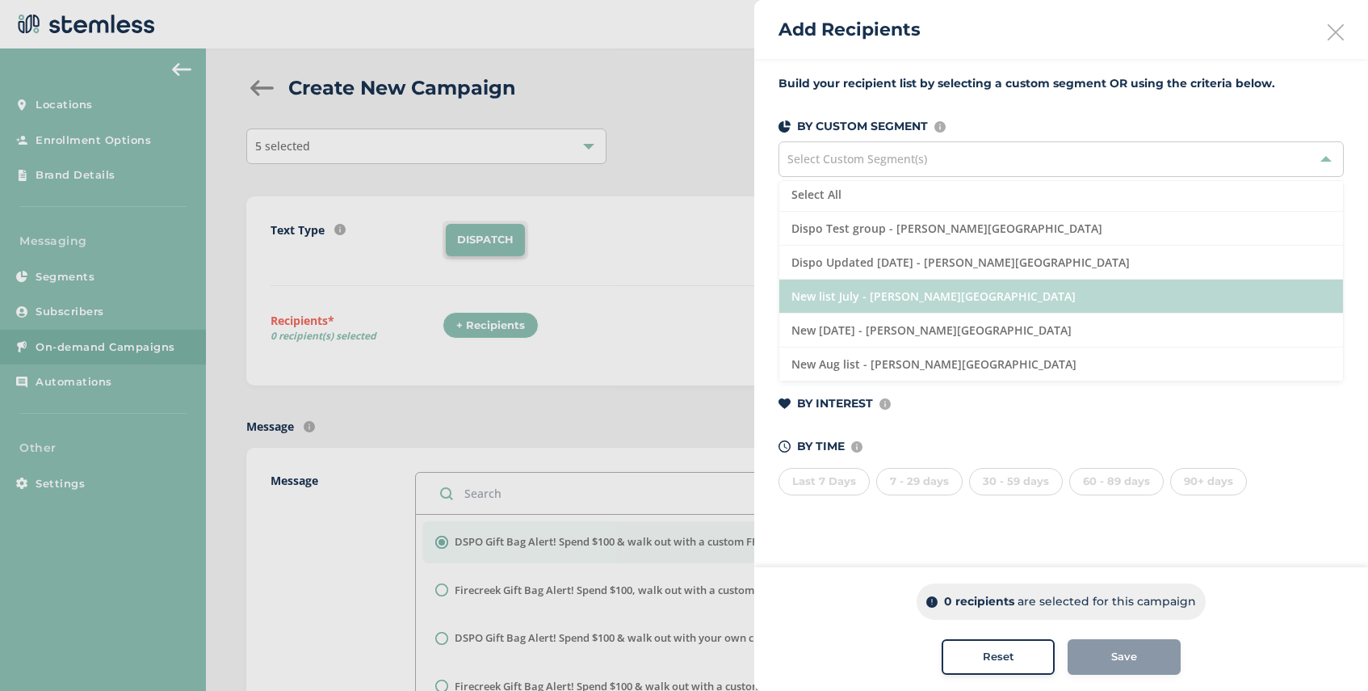
scroll to position [0, 0]
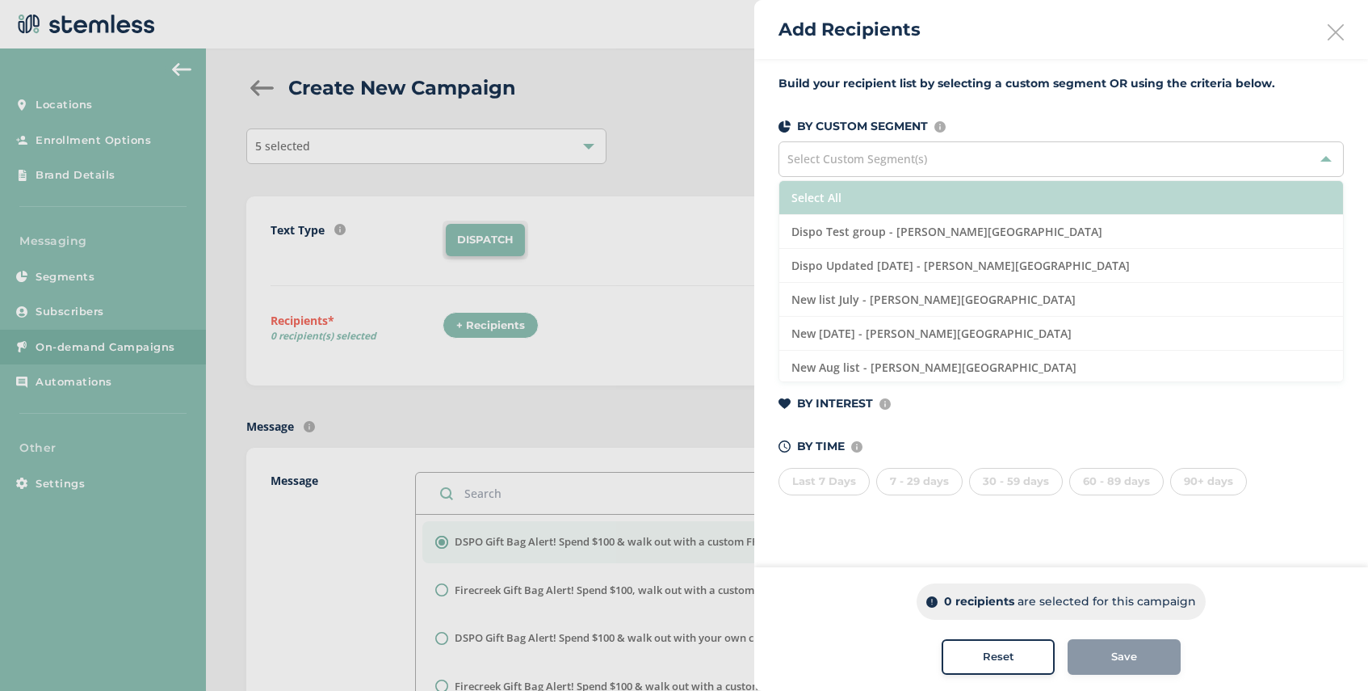
click at [951, 201] on li "Select All" at bounding box center [1062, 198] width 564 height 34
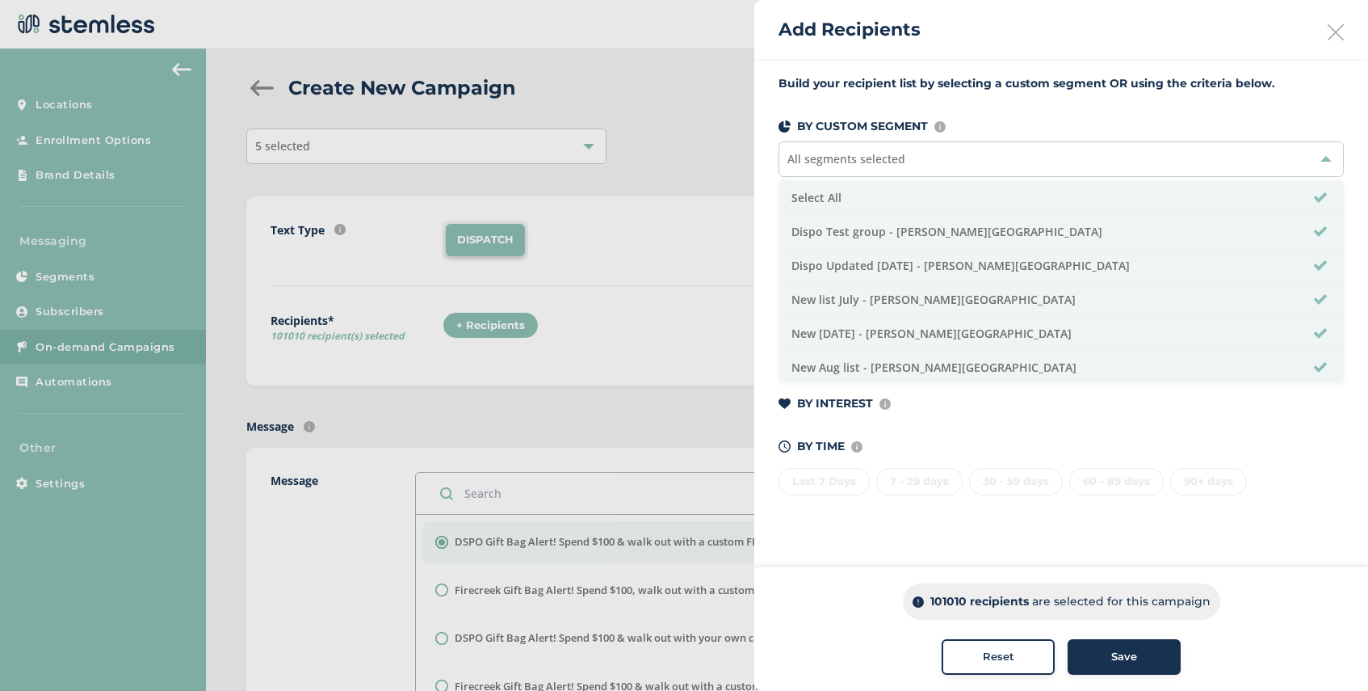
click at [1129, 658] on span "Save" at bounding box center [1125, 657] width 26 height 16
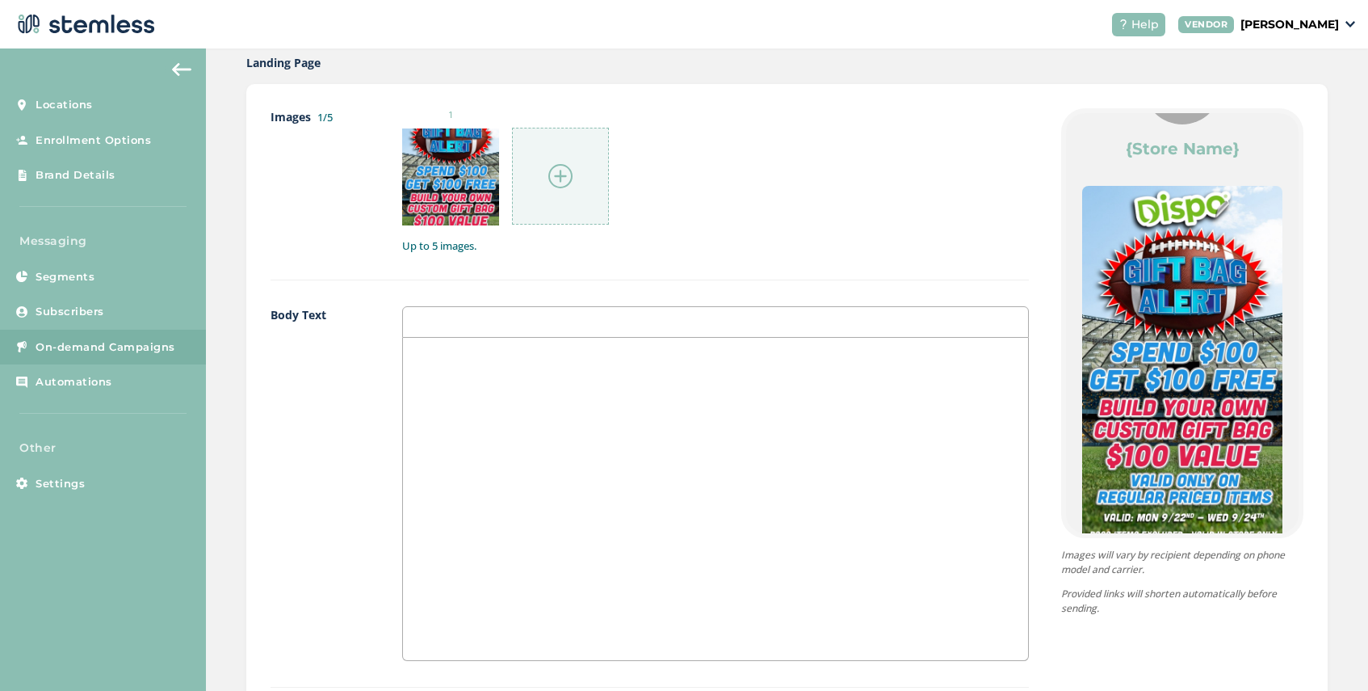
scroll to position [1436, 0]
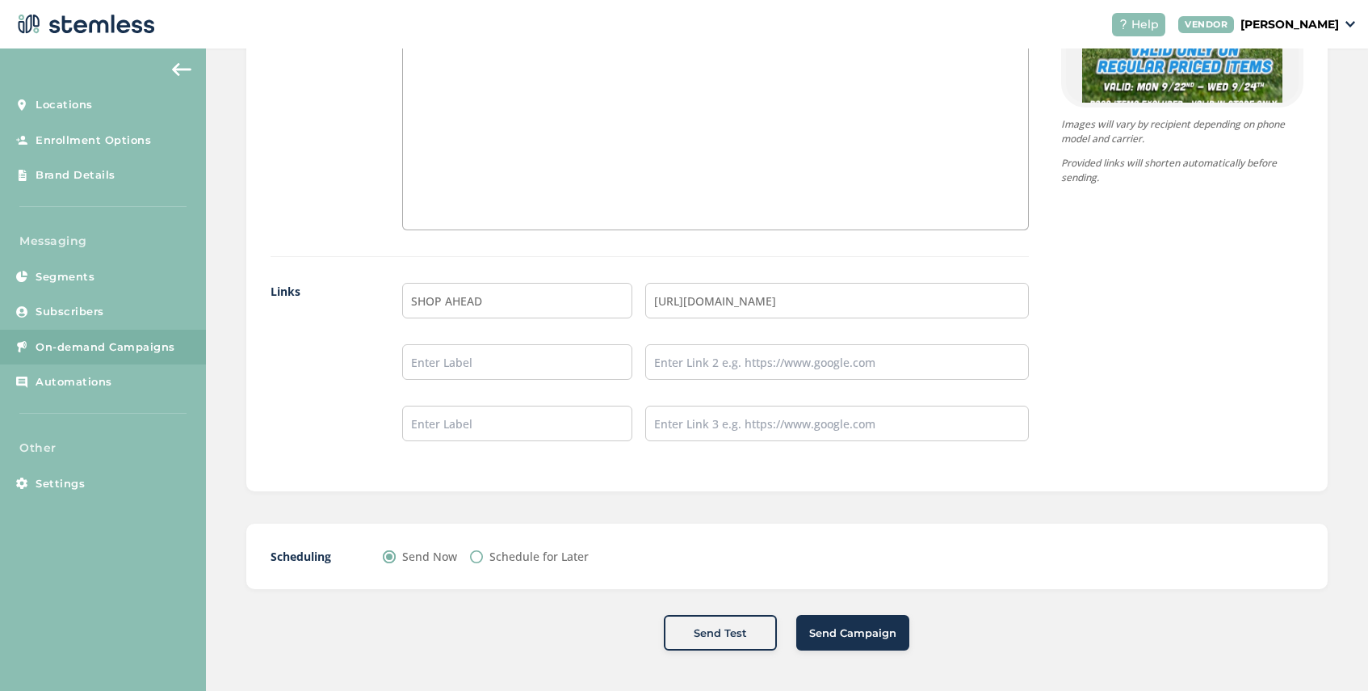
click at [855, 631] on span "Send Campaign" at bounding box center [852, 633] width 87 height 16
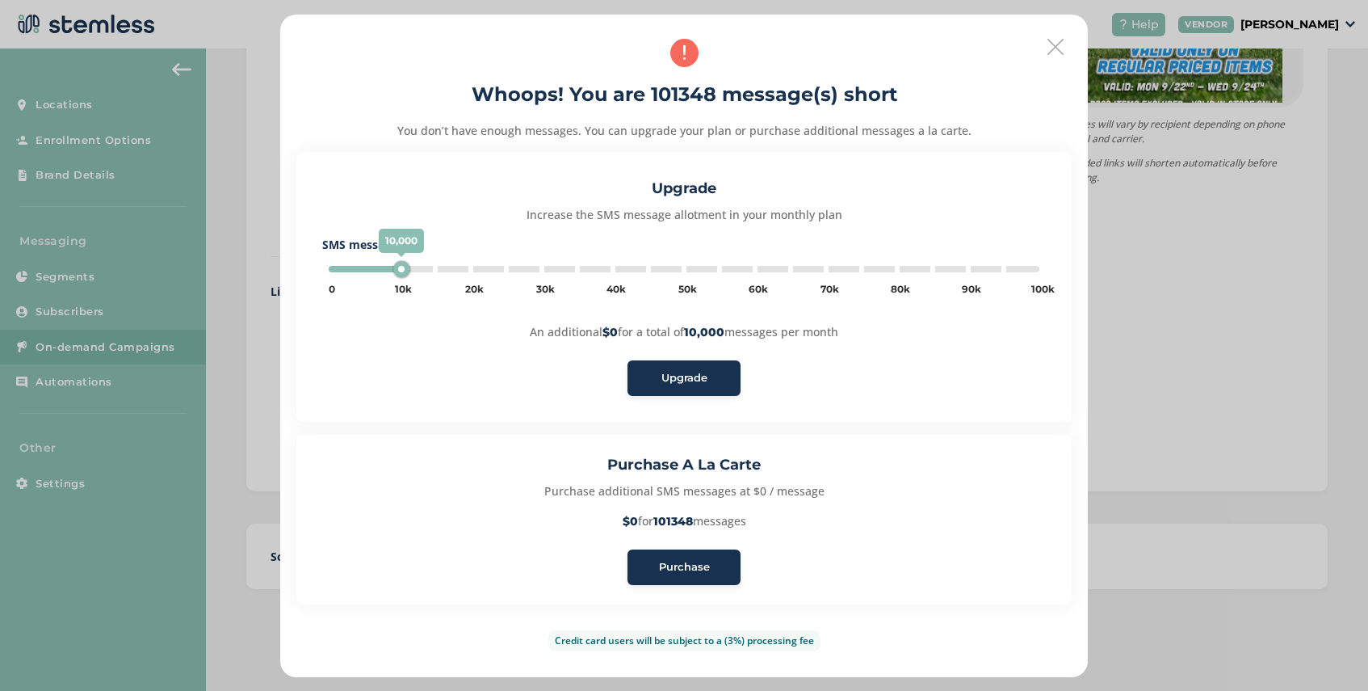
type input "100000"
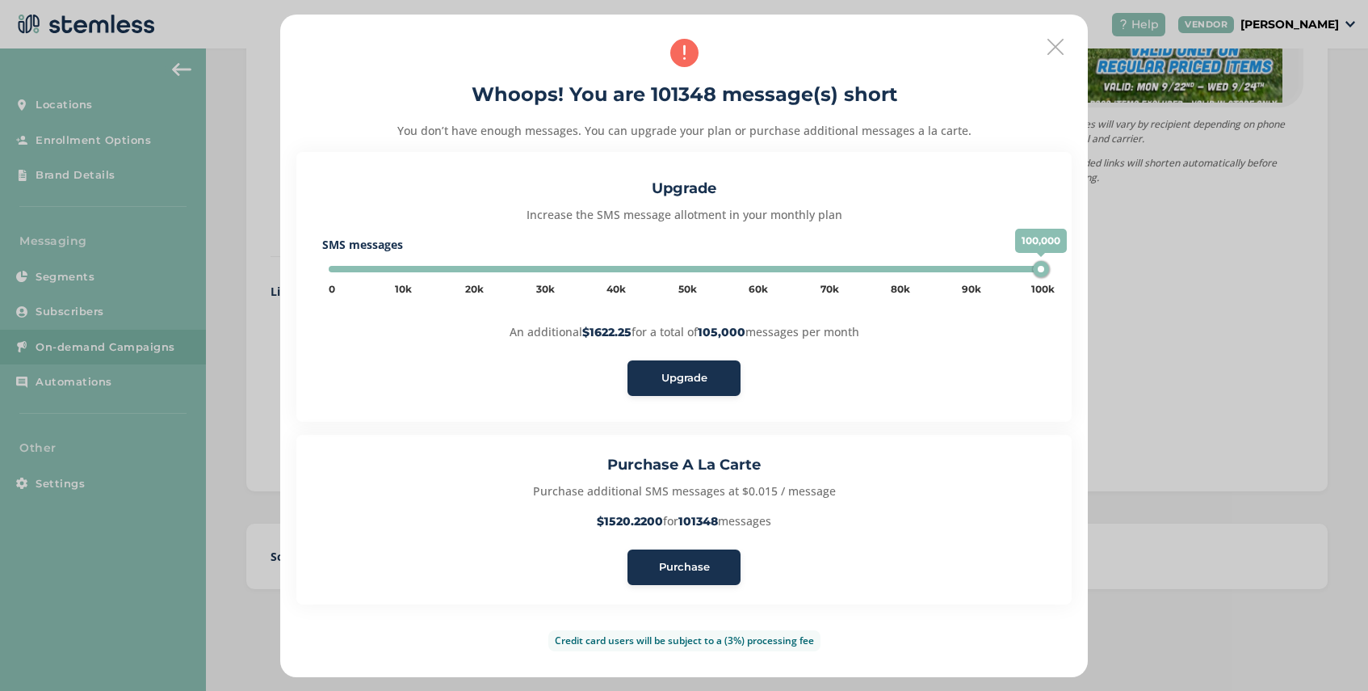
click at [681, 568] on span "Purchase" at bounding box center [684, 567] width 51 height 16
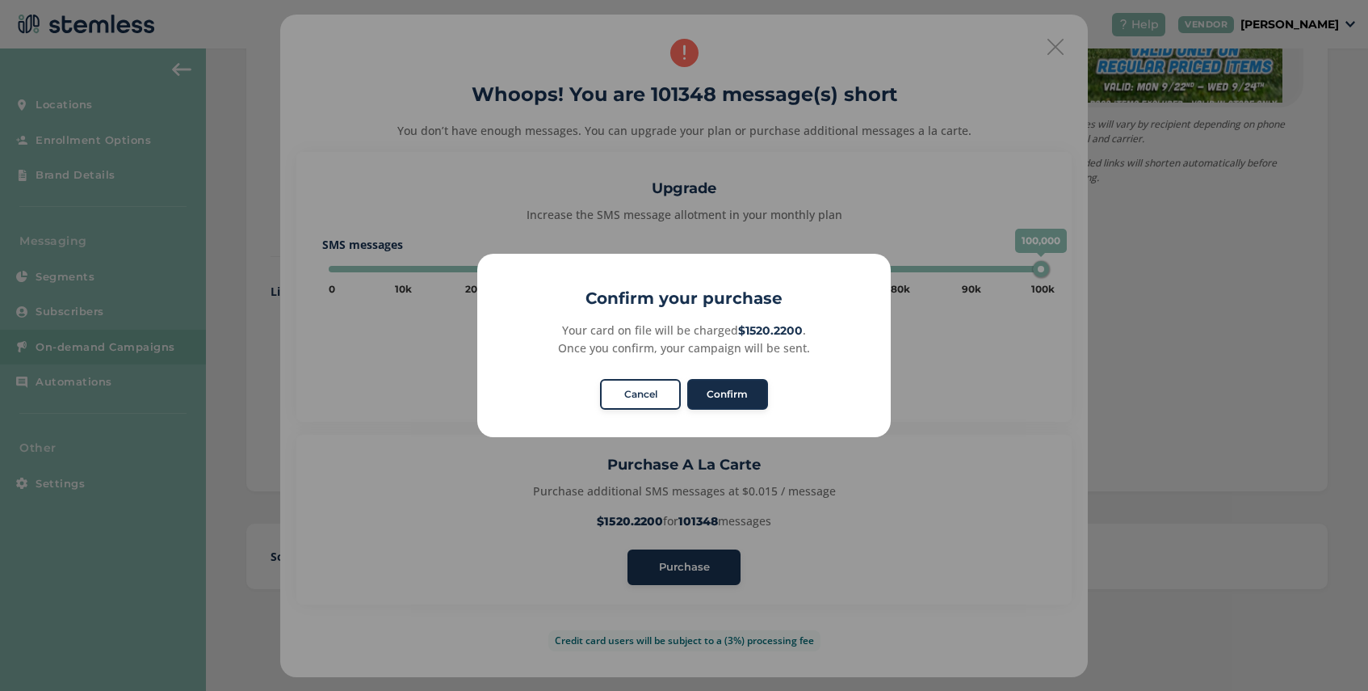
click at [744, 397] on button "Confirm" at bounding box center [727, 394] width 81 height 31
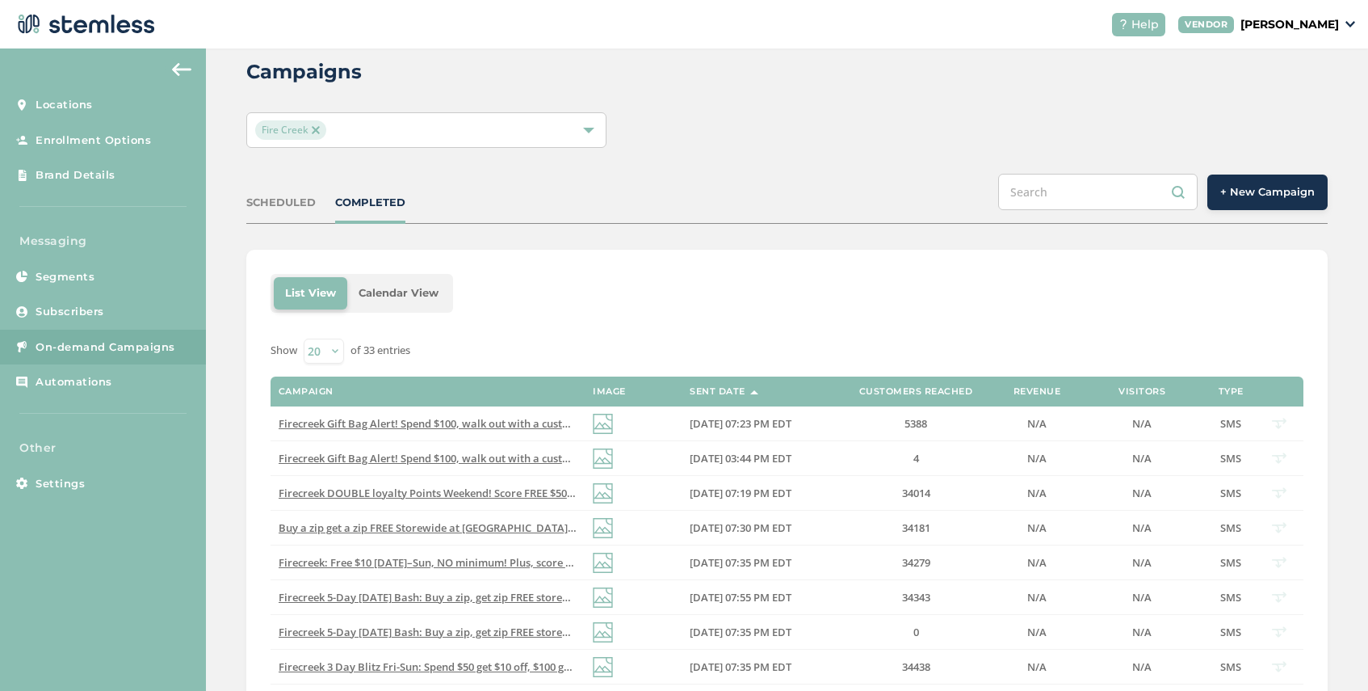
scroll to position [38, 0]
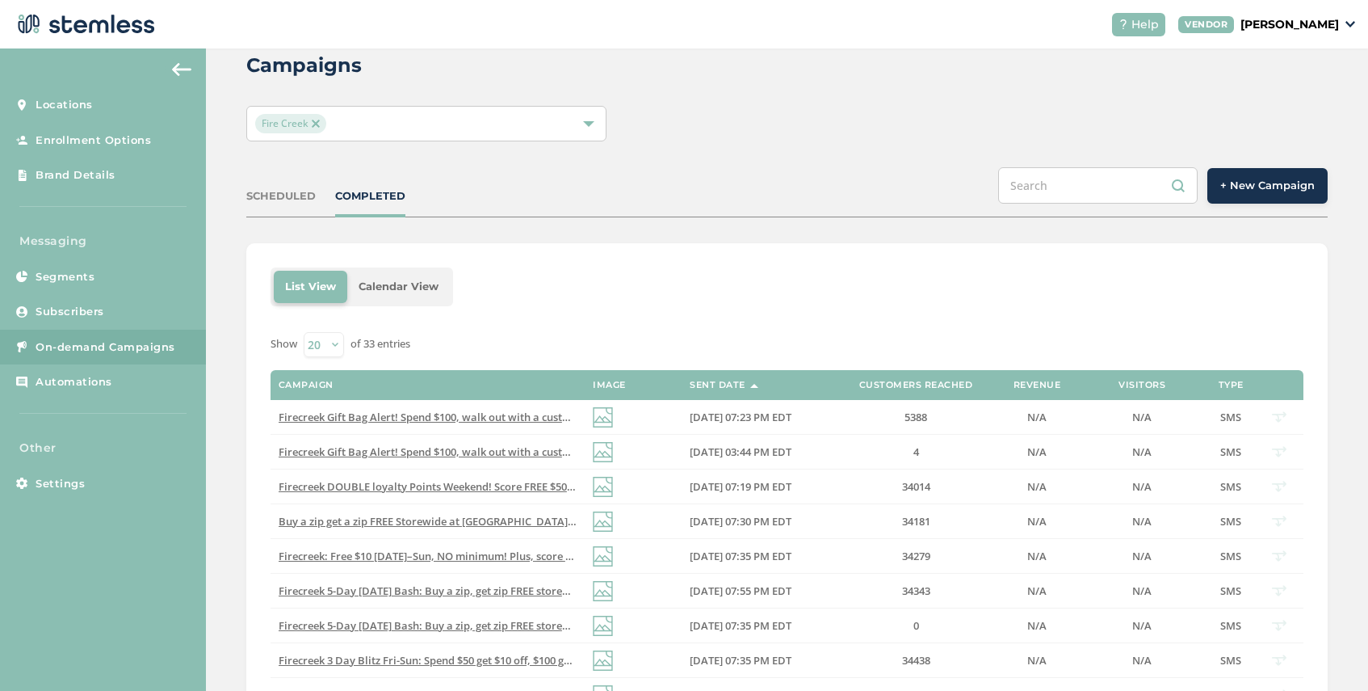
click at [349, 130] on div "Fire Creek" at bounding box center [418, 123] width 326 height 19
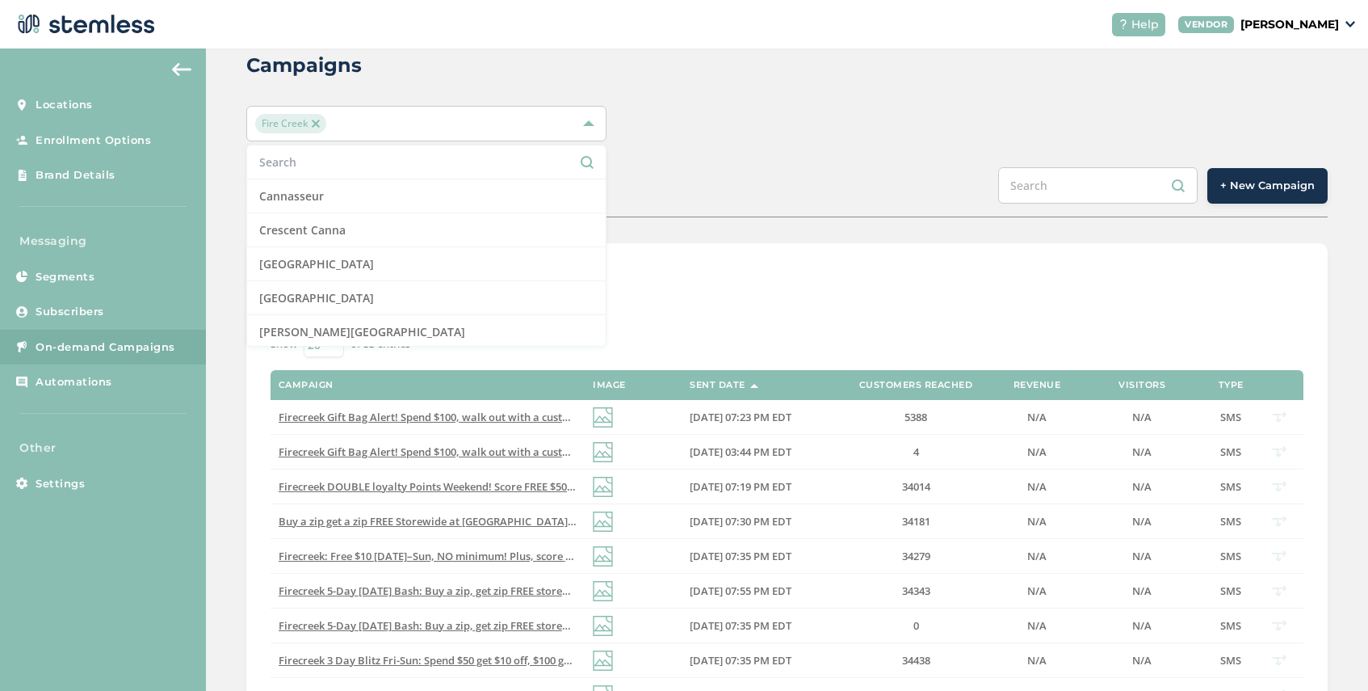
scroll to position [201, 0]
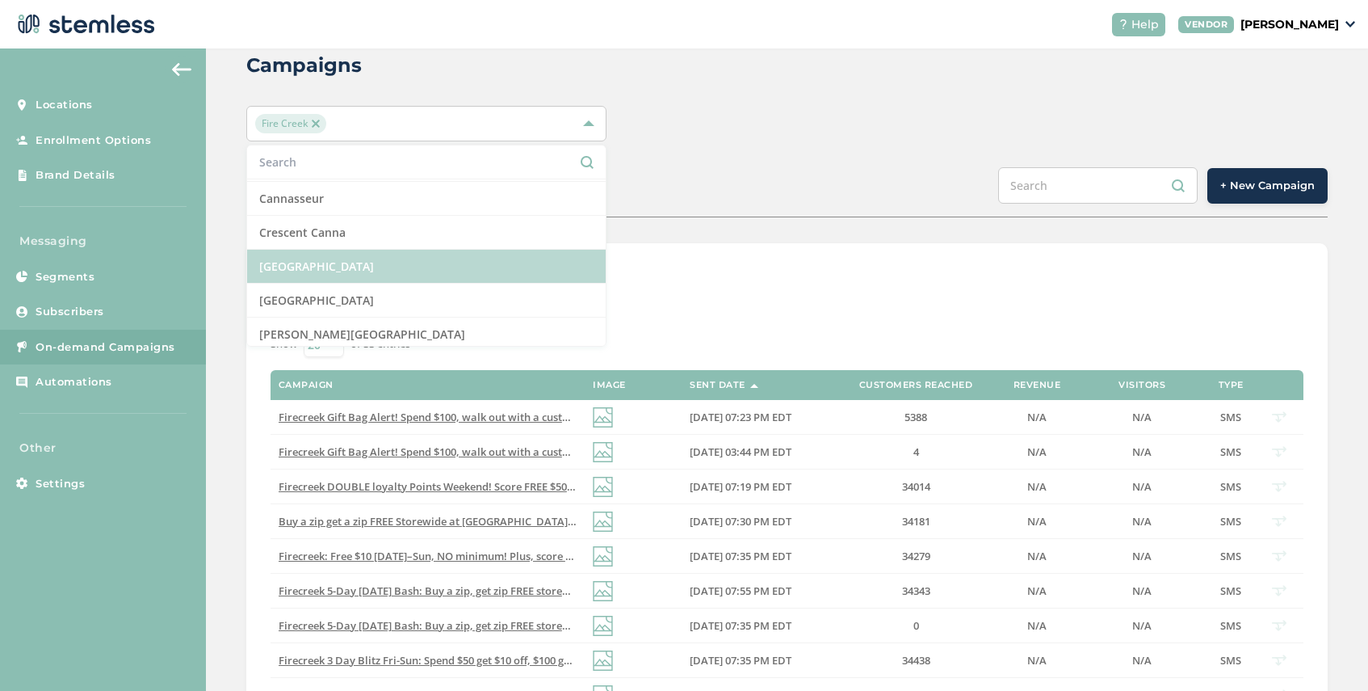
click at [372, 261] on li "[GEOGRAPHIC_DATA]" at bounding box center [426, 267] width 359 height 34
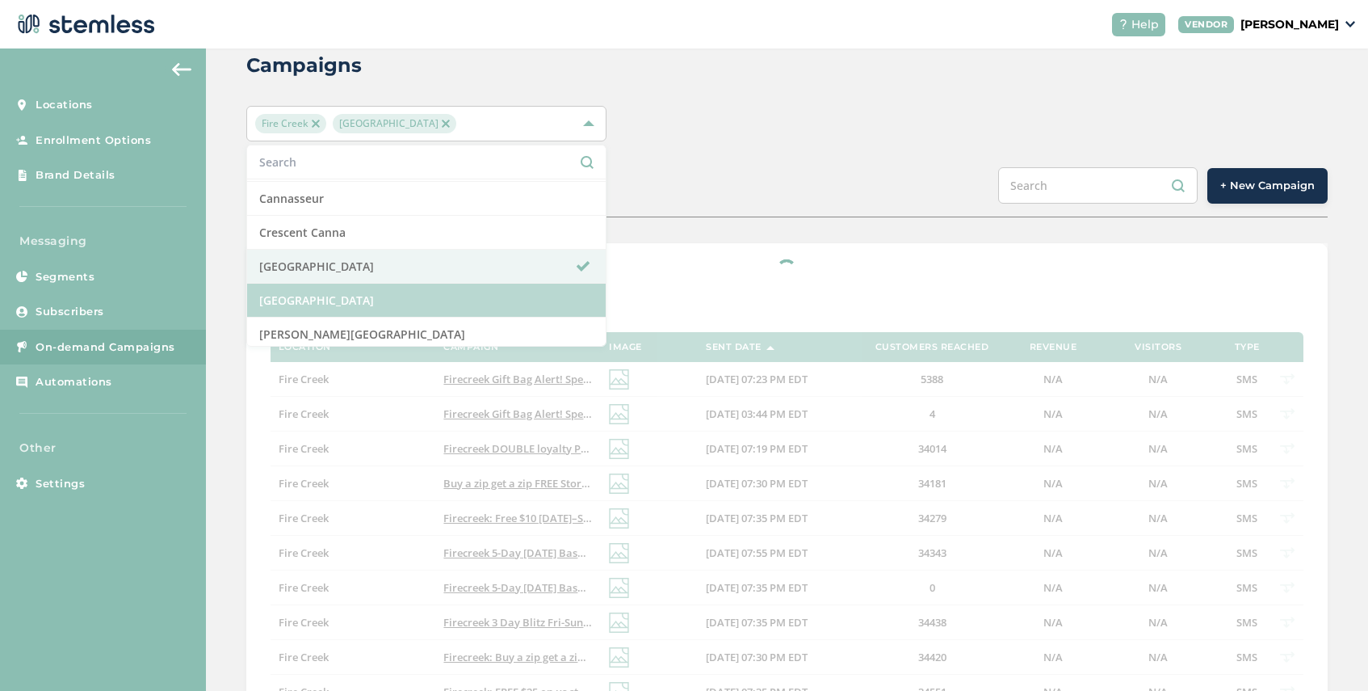
click at [379, 293] on li "[GEOGRAPHIC_DATA]" at bounding box center [426, 301] width 359 height 34
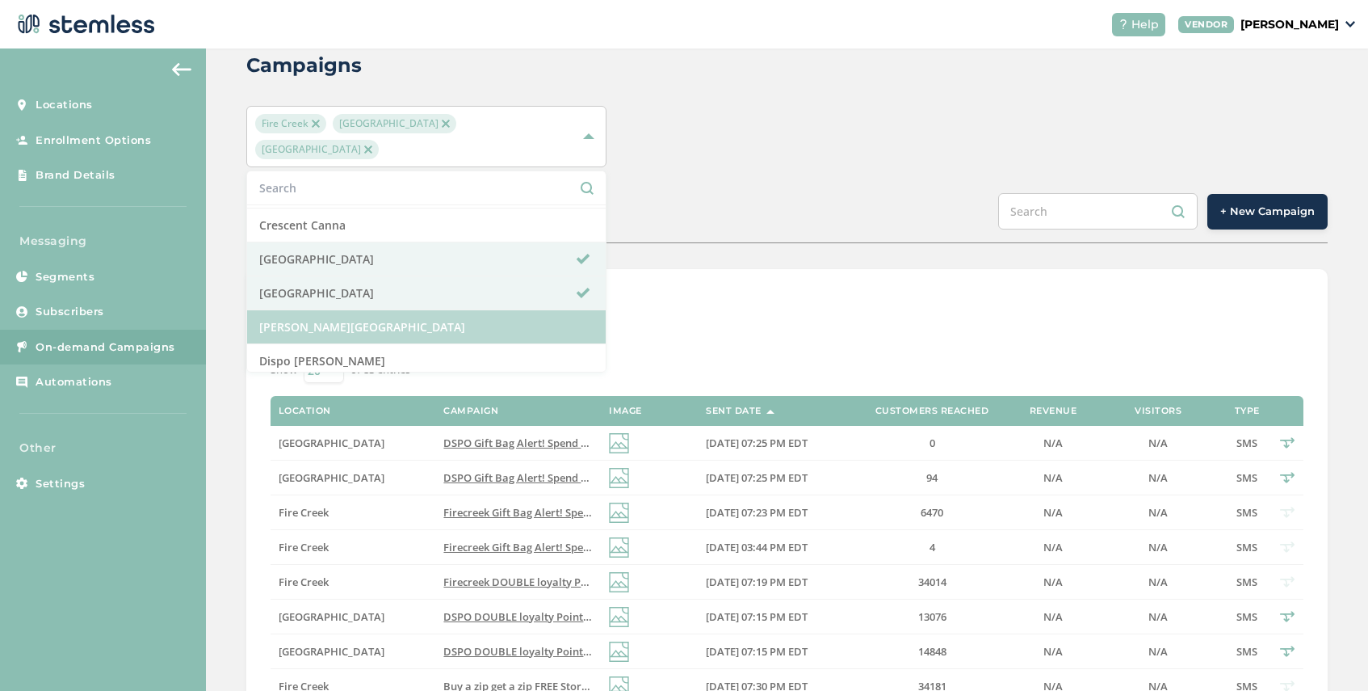
click at [380, 310] on li "[PERSON_NAME][GEOGRAPHIC_DATA]" at bounding box center [426, 327] width 359 height 34
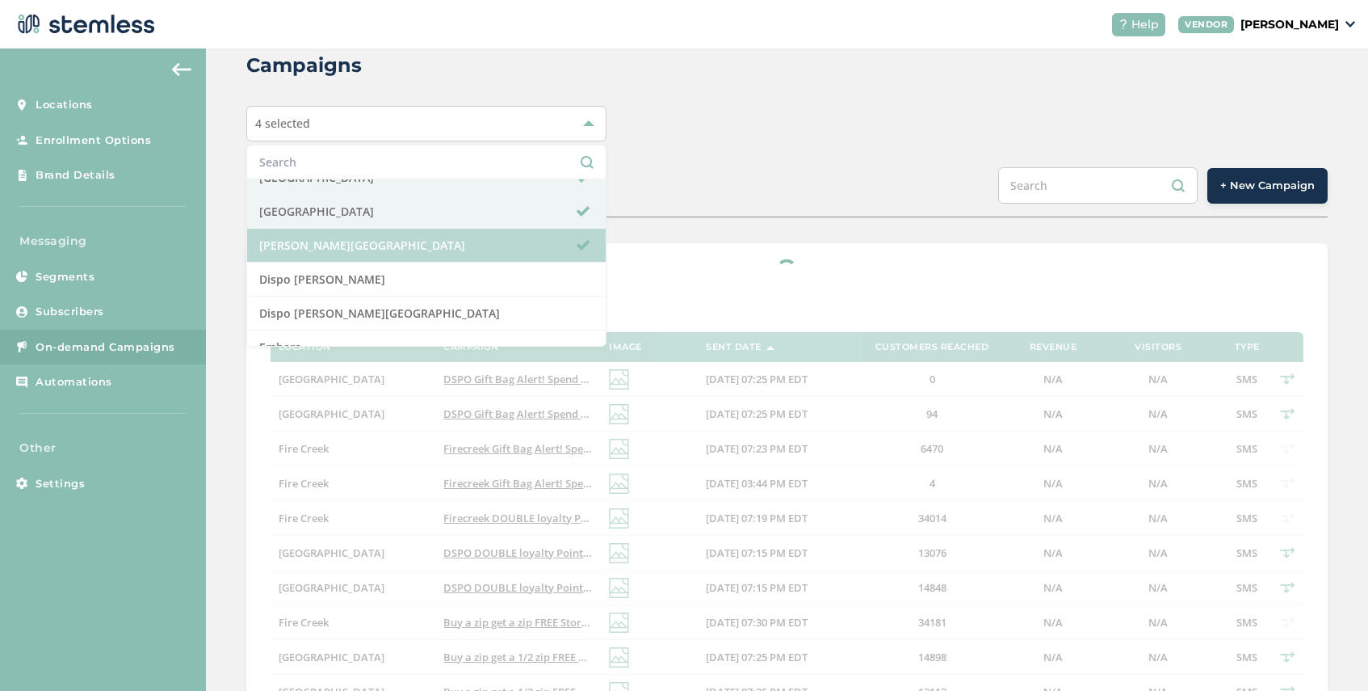
scroll to position [292, 0]
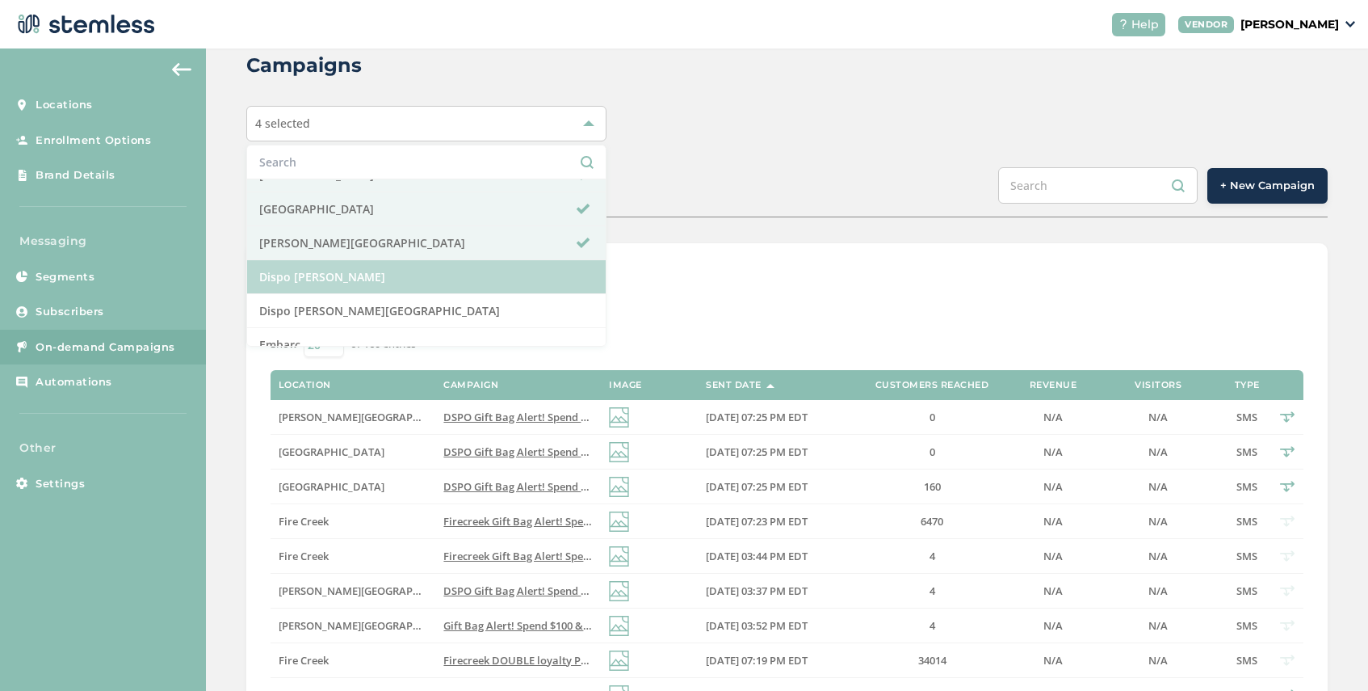
click at [384, 281] on li "Dispo [PERSON_NAME]" at bounding box center [426, 277] width 359 height 34
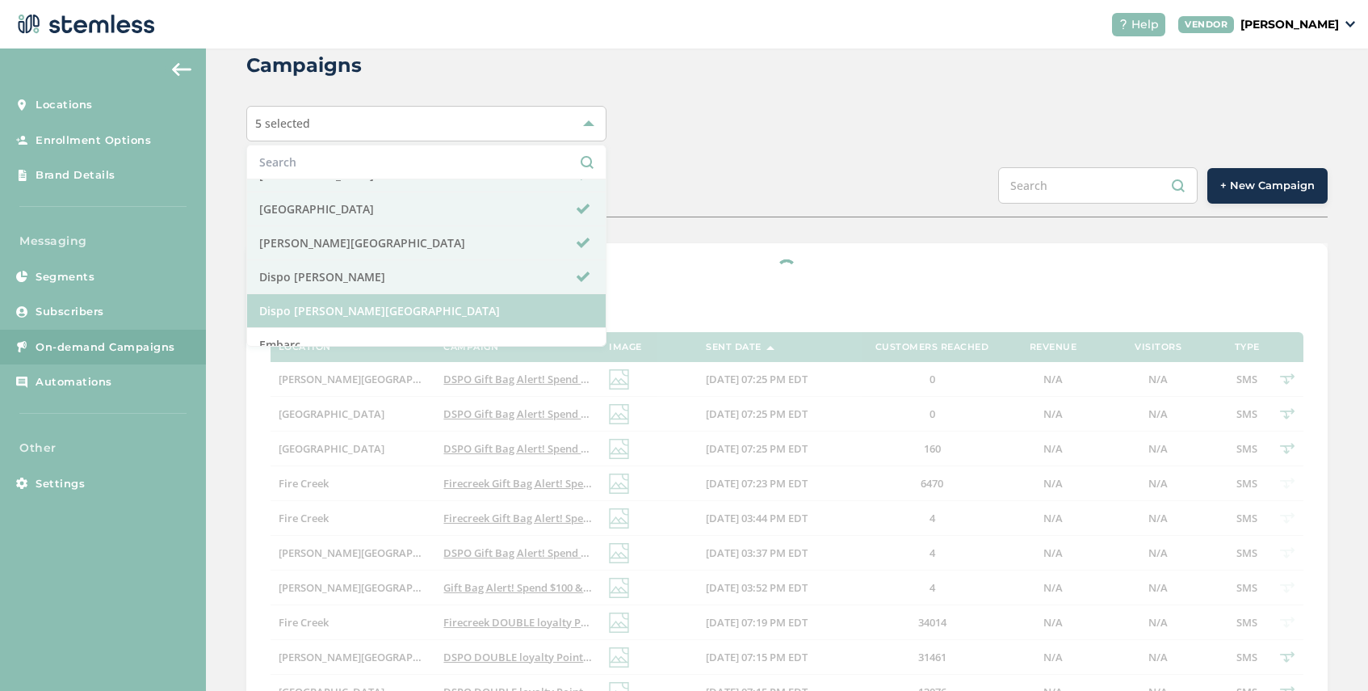
click at [386, 302] on li "Dispo [PERSON_NAME][GEOGRAPHIC_DATA]" at bounding box center [426, 311] width 359 height 34
